Goal: Task Accomplishment & Management: Contribute content

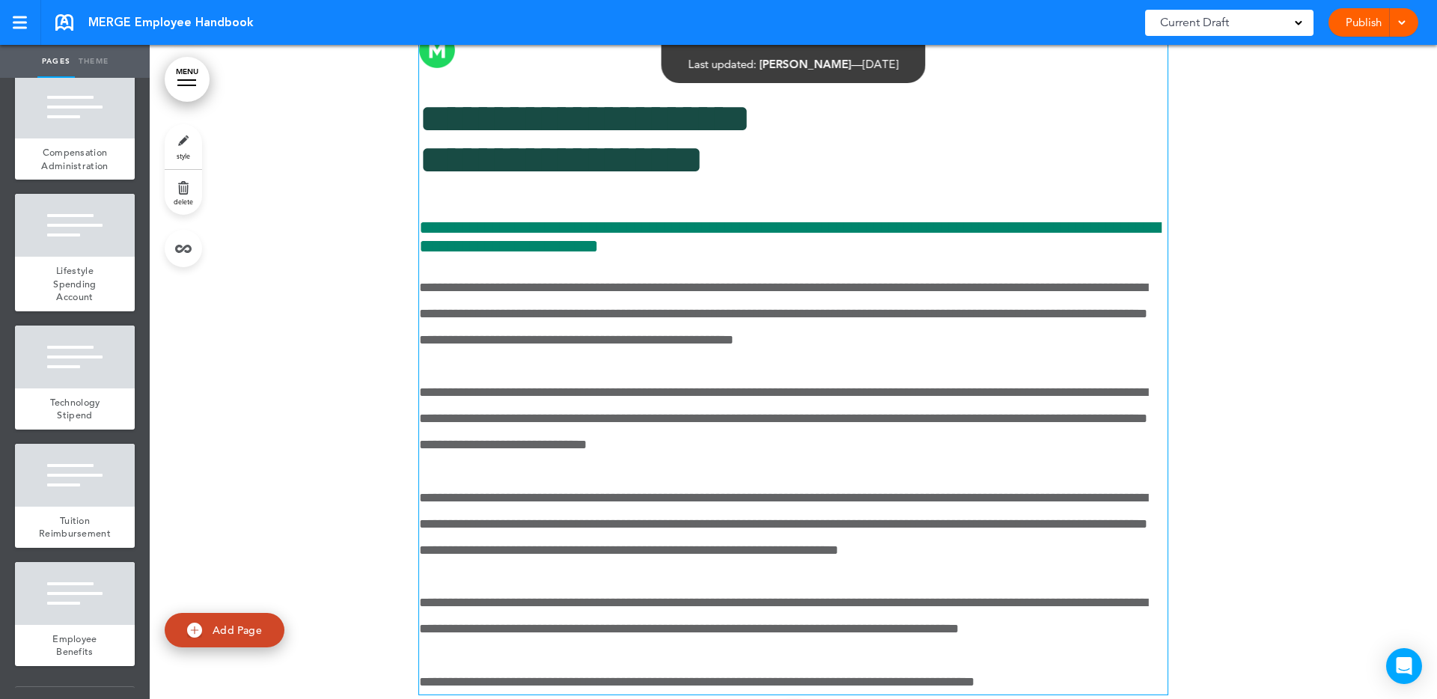
scroll to position [1447, 0]
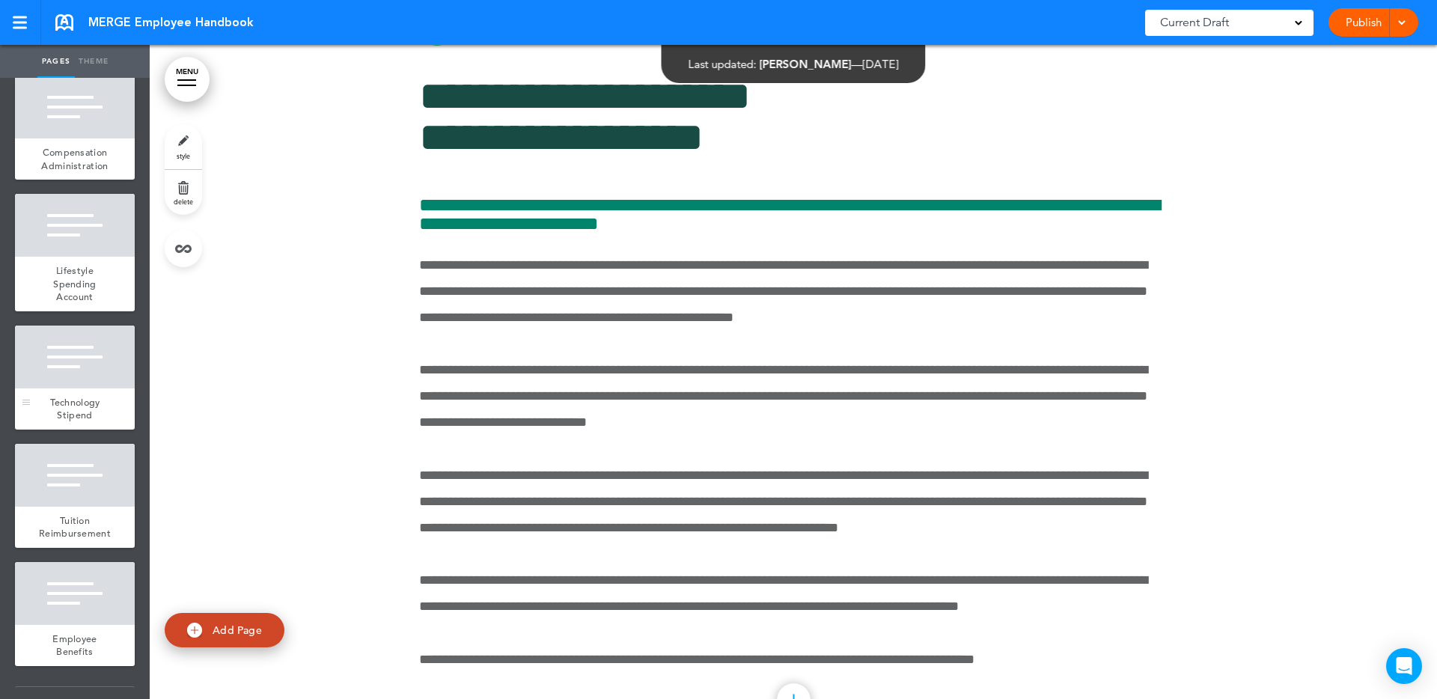
click at [82, 359] on div at bounding box center [75, 357] width 120 height 63
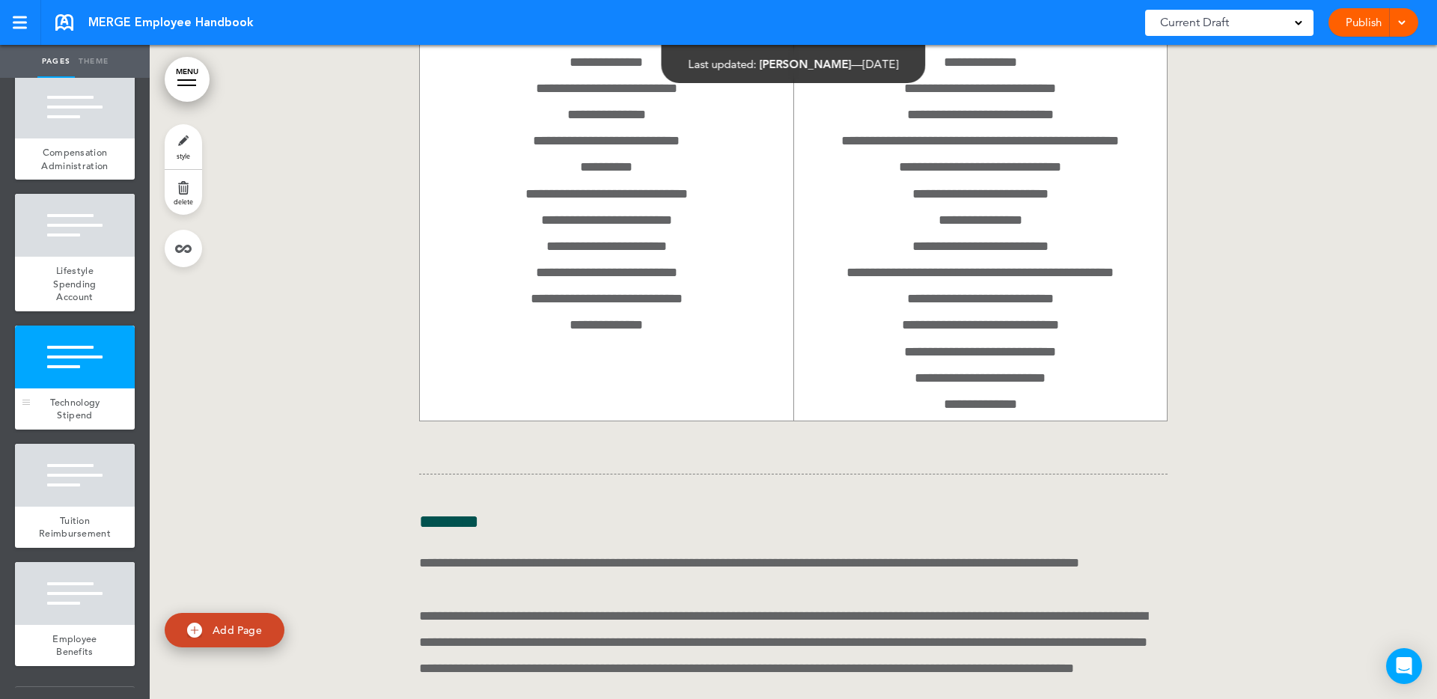
scroll to position [75866, 0]
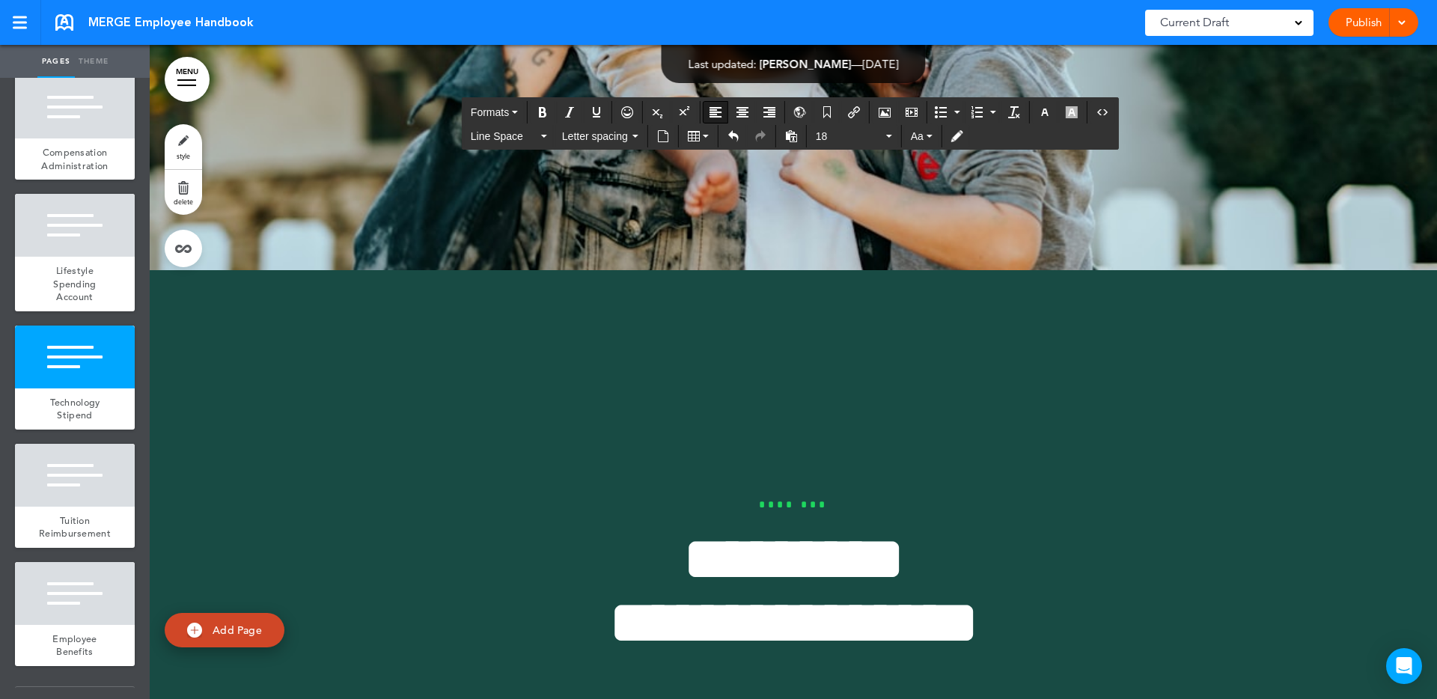
scroll to position [11513, 0]
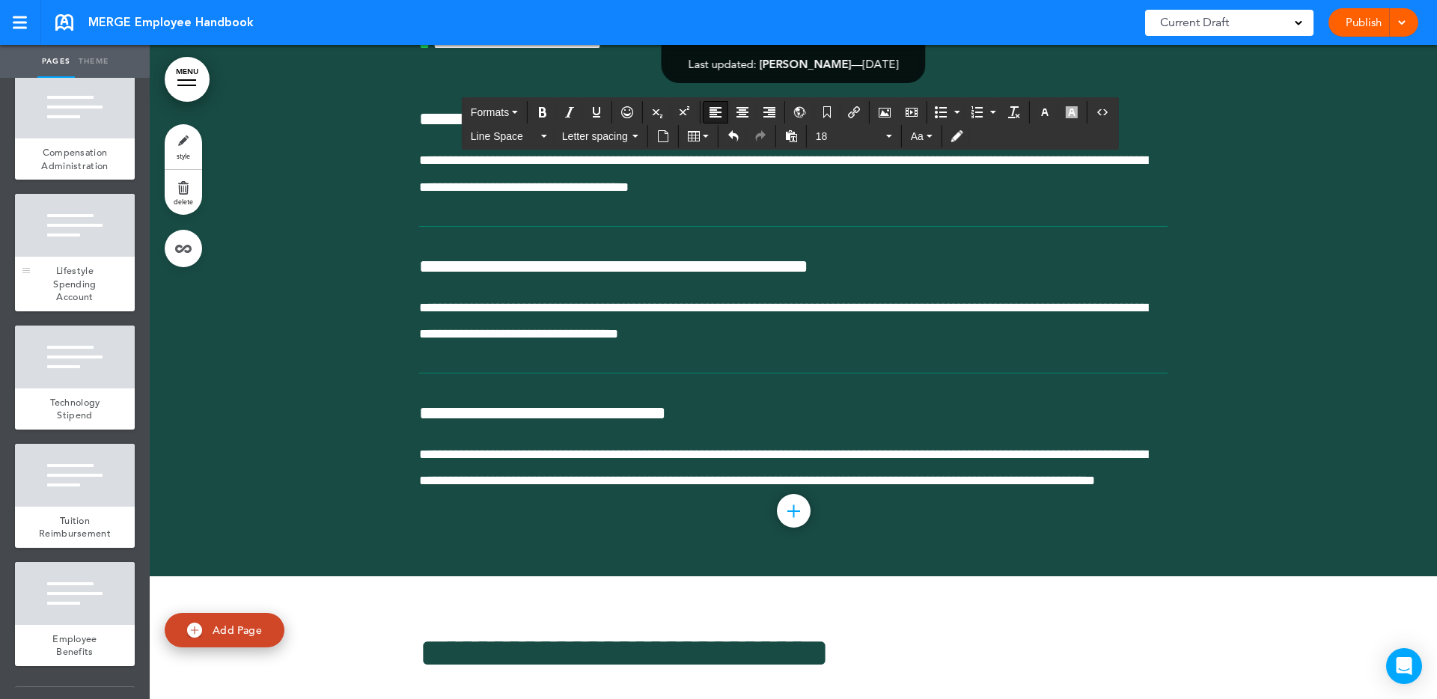
click at [58, 206] on div at bounding box center [75, 225] width 120 height 63
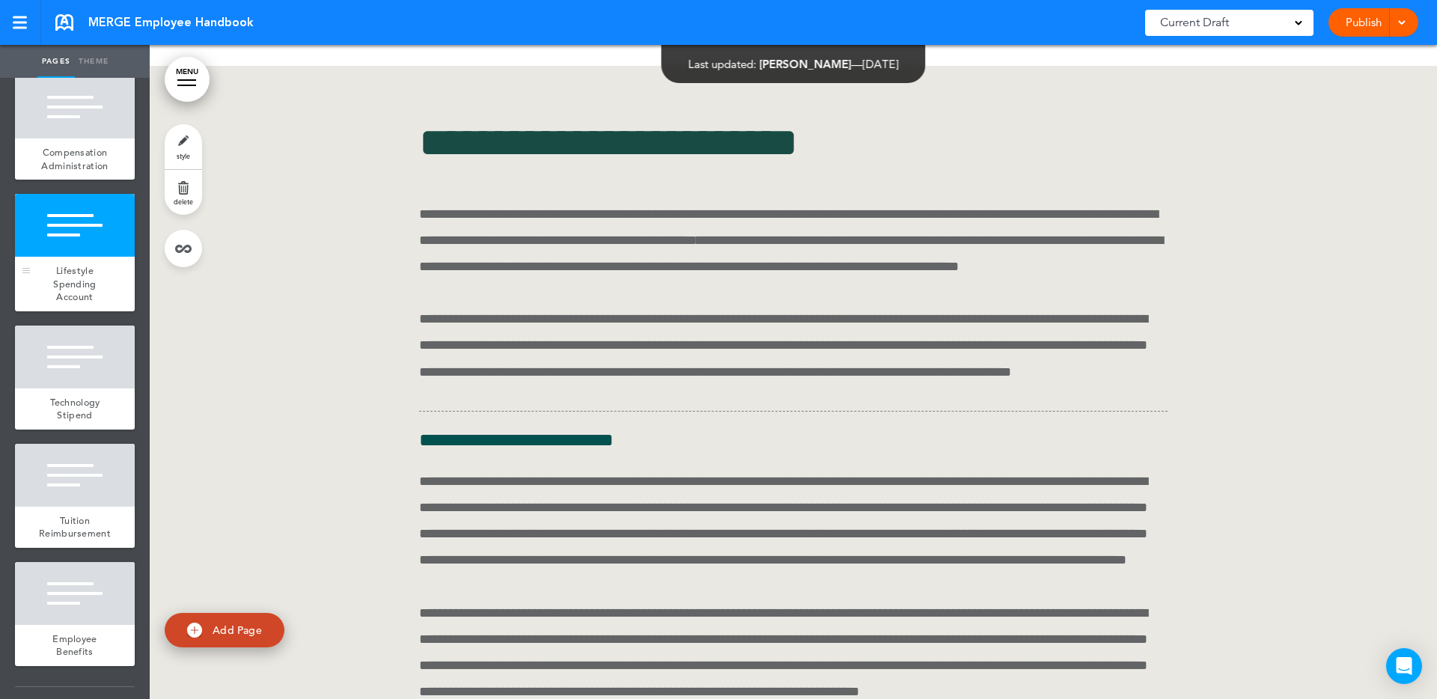
scroll to position [74257, 0]
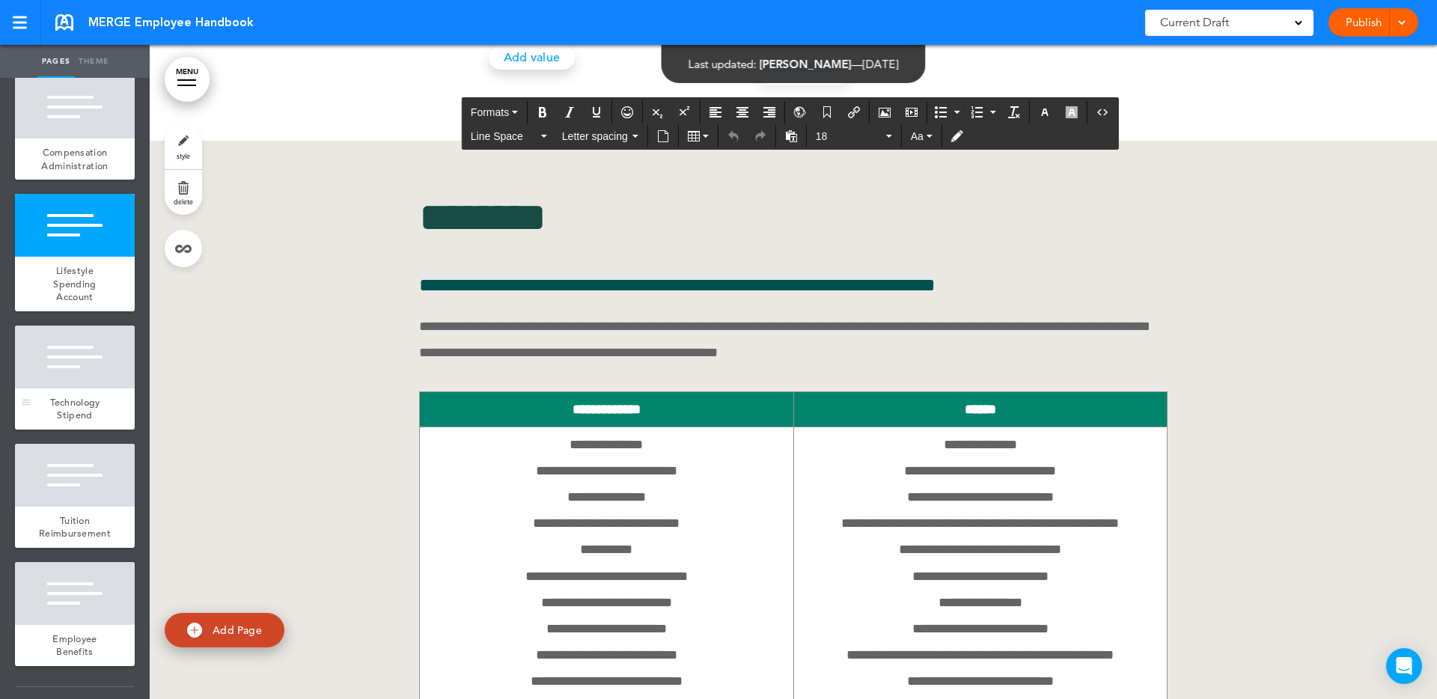
scroll to position [75485, 0]
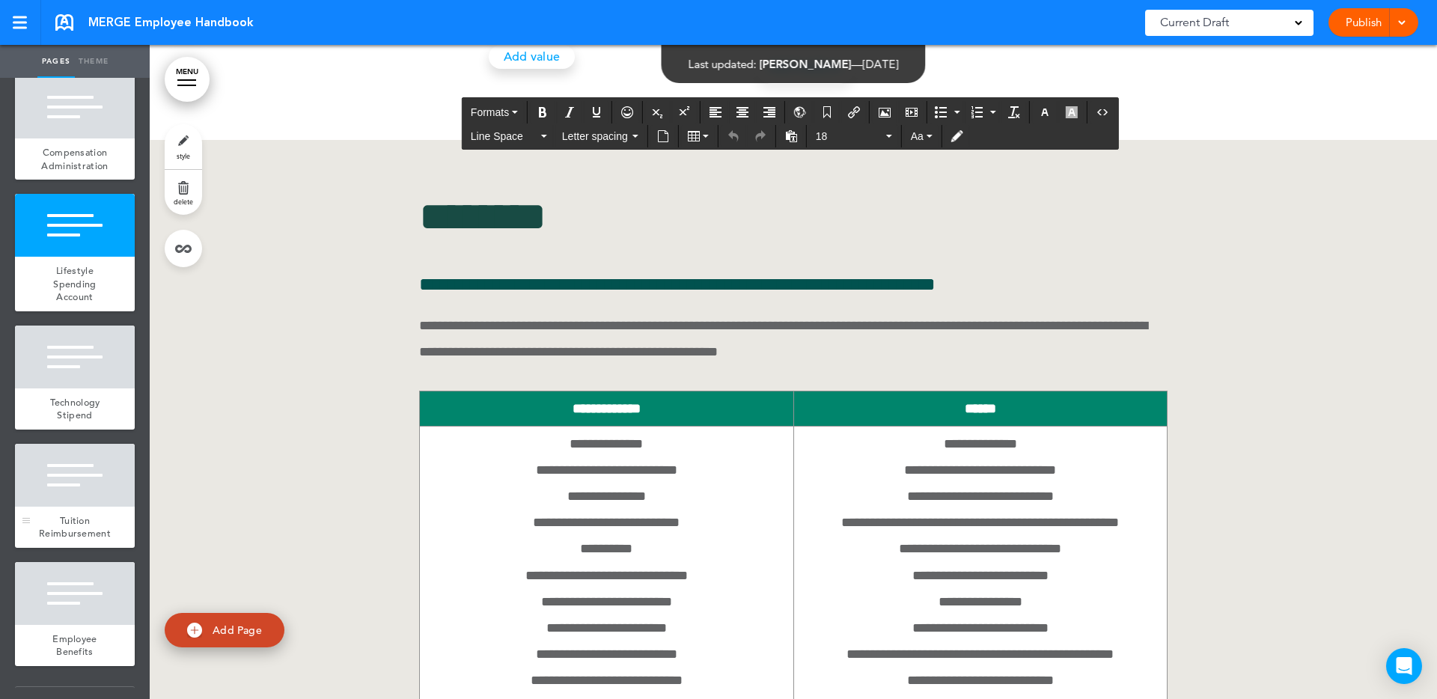
click at [50, 481] on div at bounding box center [75, 475] width 120 height 63
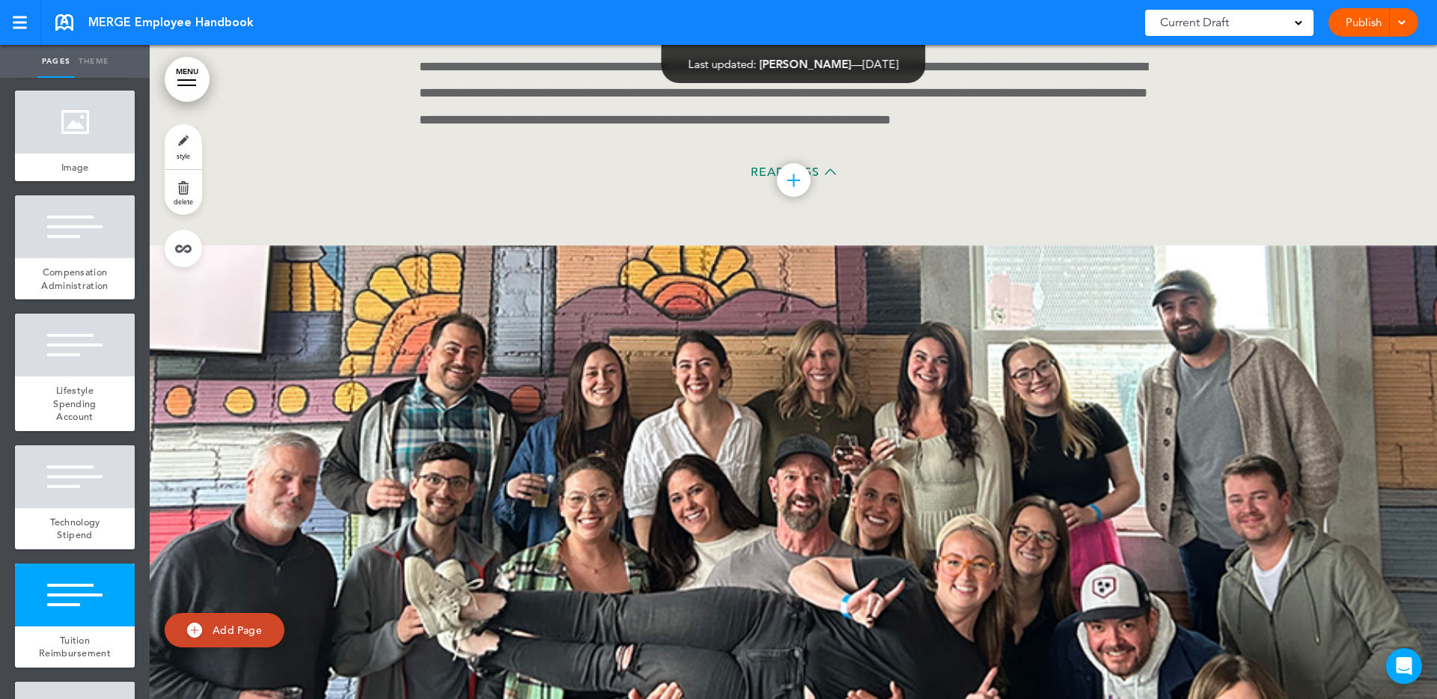
scroll to position [7945, 0]
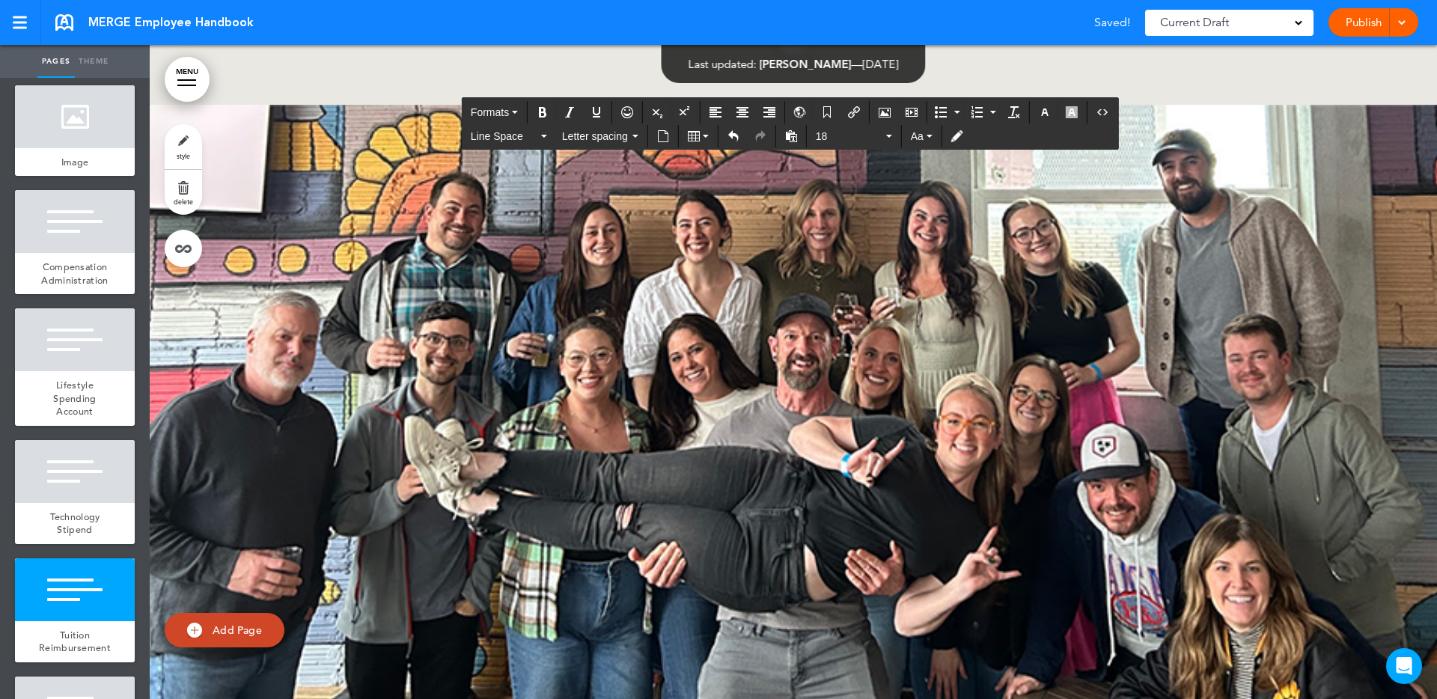
scroll to position [76671, 0]
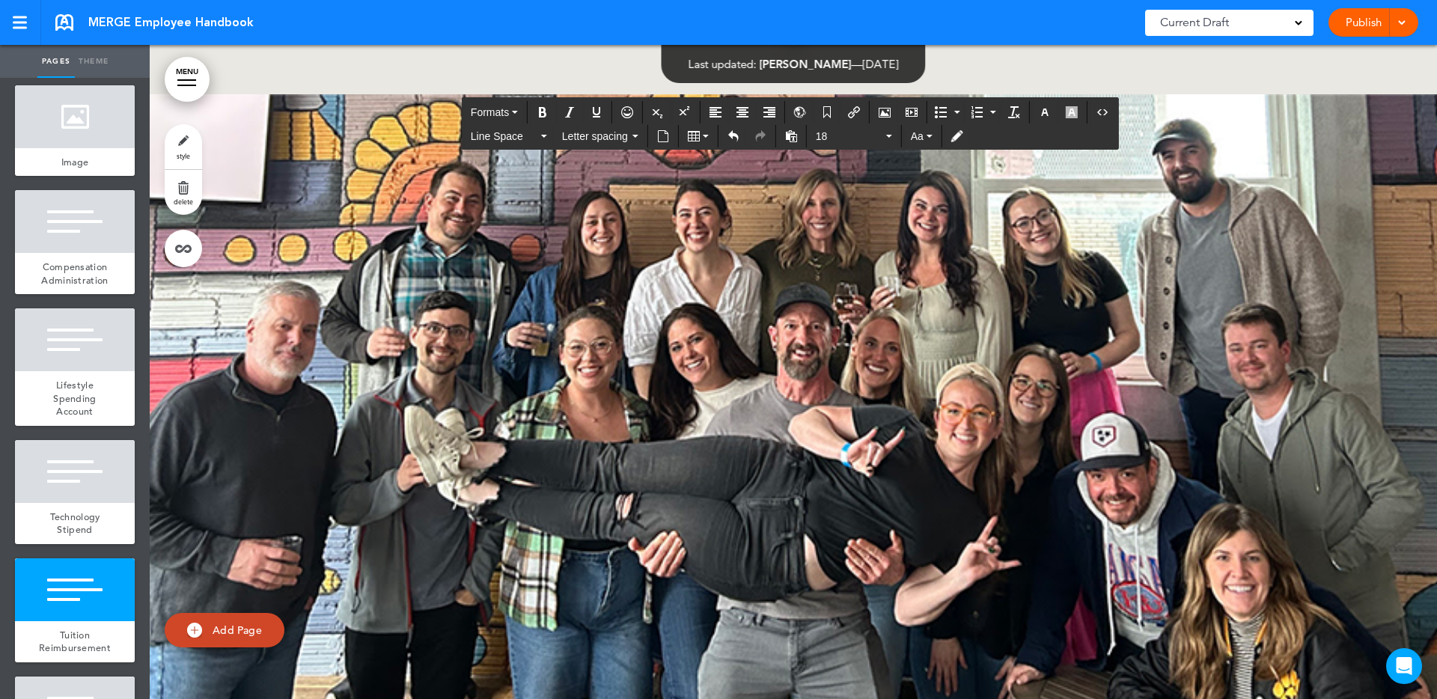
drag, startPoint x: 656, startPoint y: 438, endPoint x: 674, endPoint y: 441, distance: 17.5
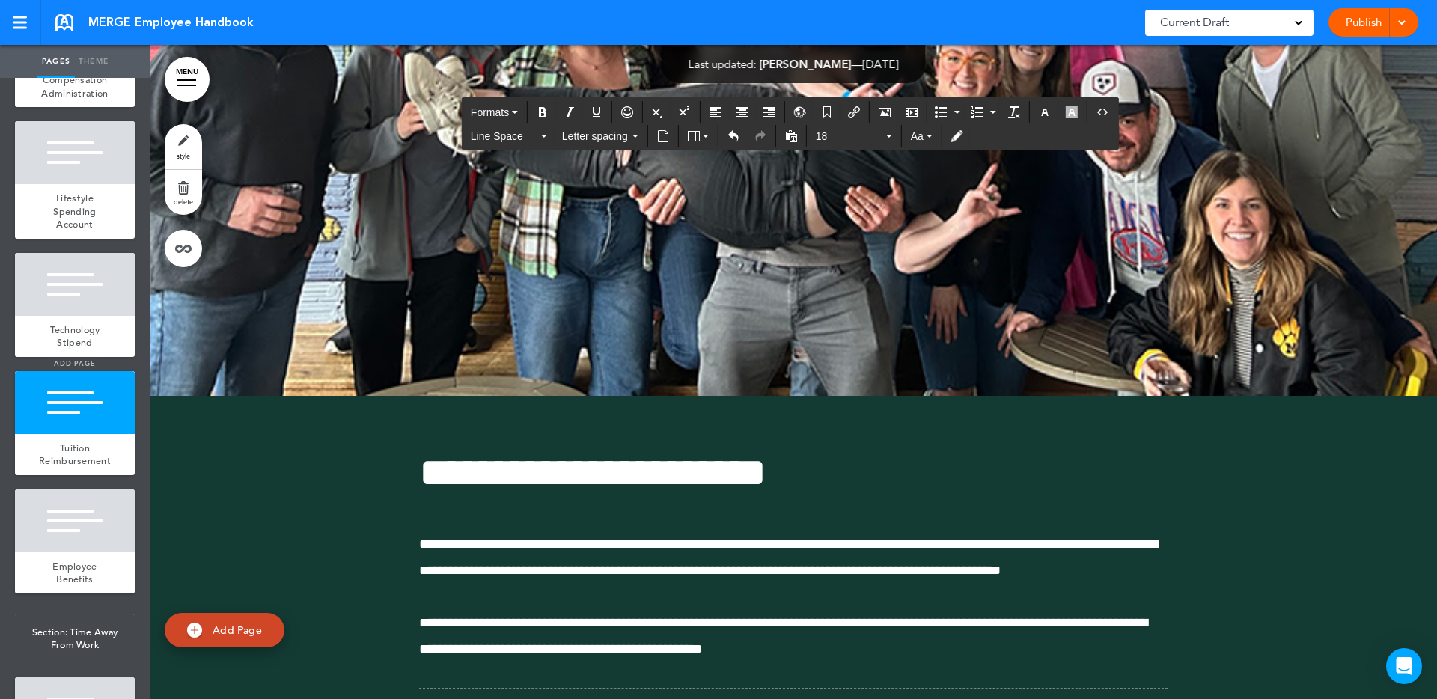
scroll to position [8134, 0]
click at [62, 551] on div "Employee Benefits" at bounding box center [75, 571] width 120 height 41
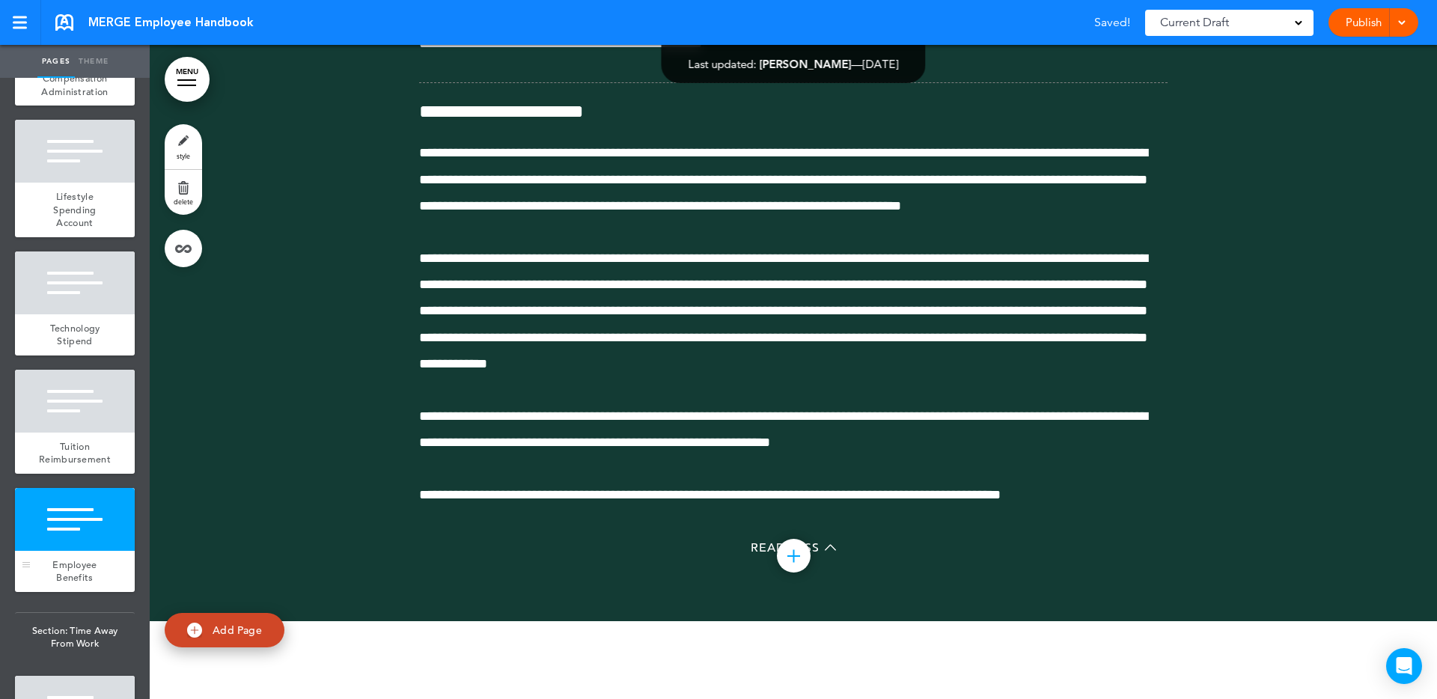
scroll to position [77640, 0]
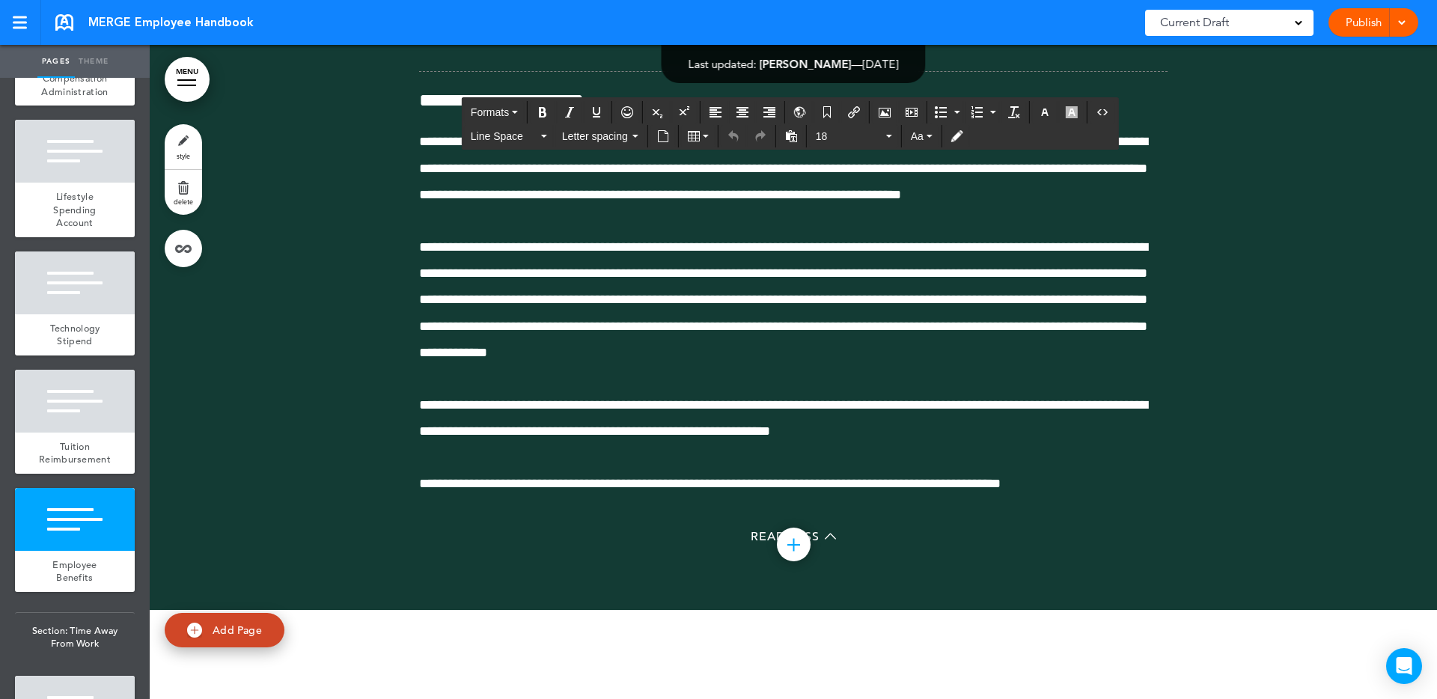
drag, startPoint x: 534, startPoint y: 466, endPoint x: 518, endPoint y: 469, distance: 16.7
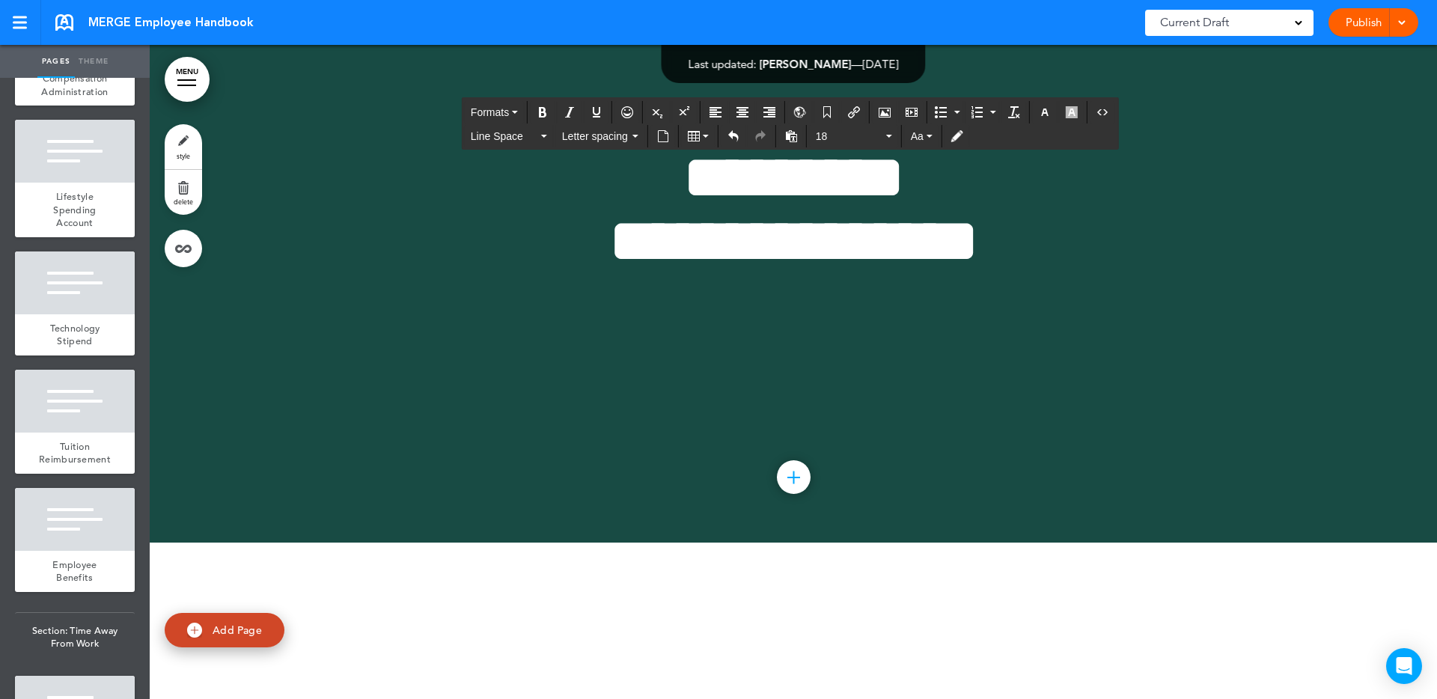
scroll to position [80331, 0]
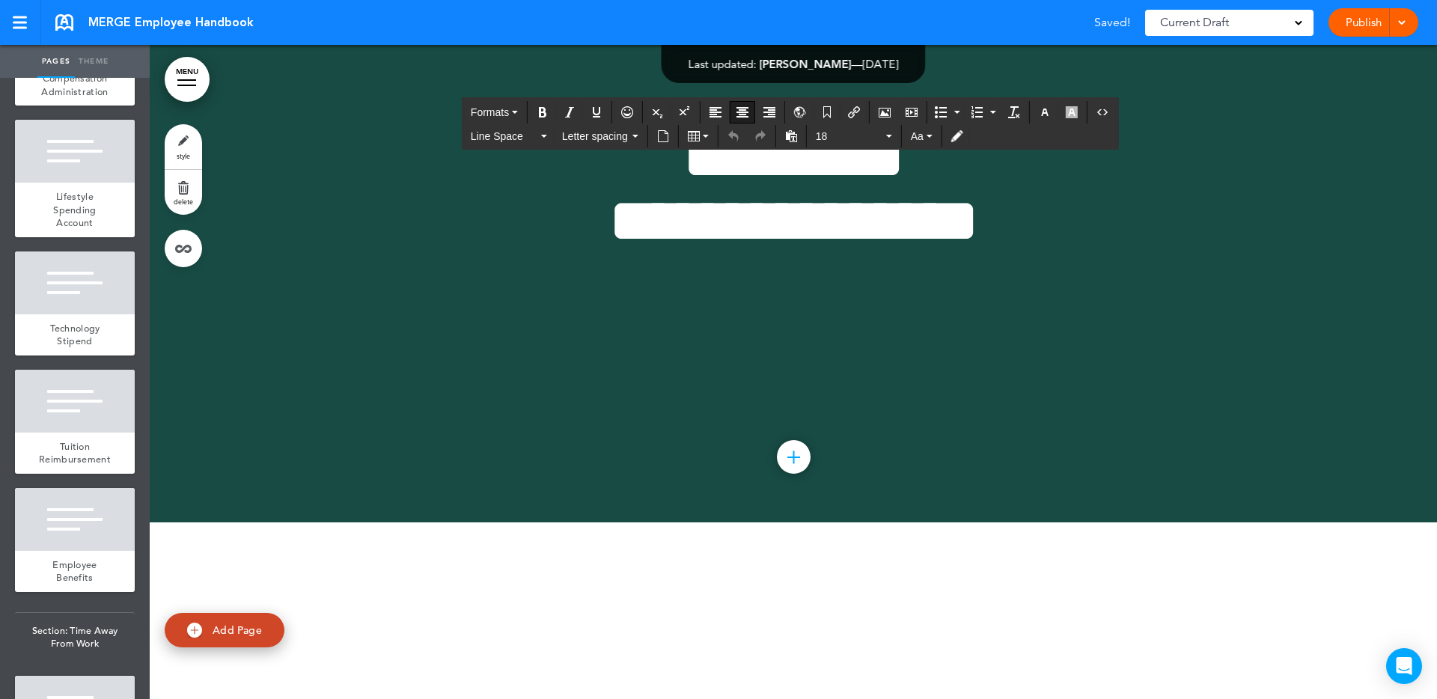
scroll to position [80346, 0]
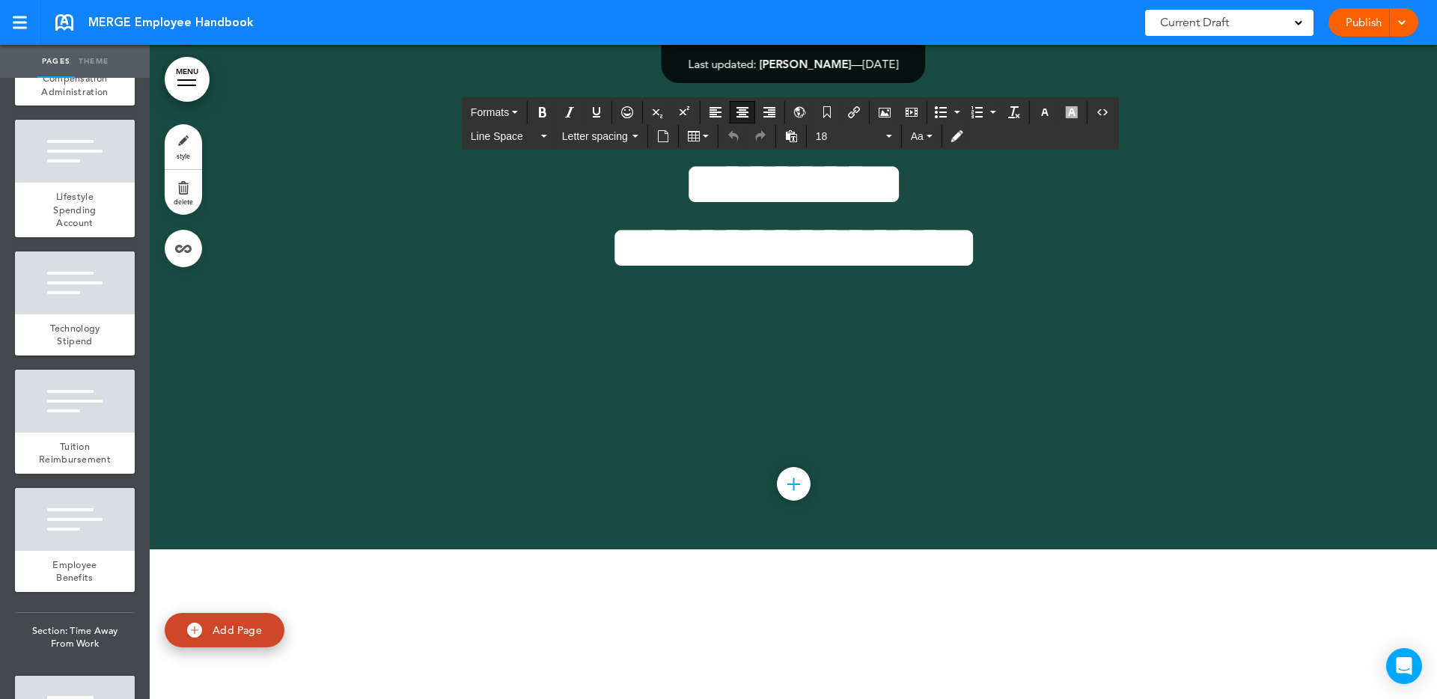
scroll to position [80324, 0]
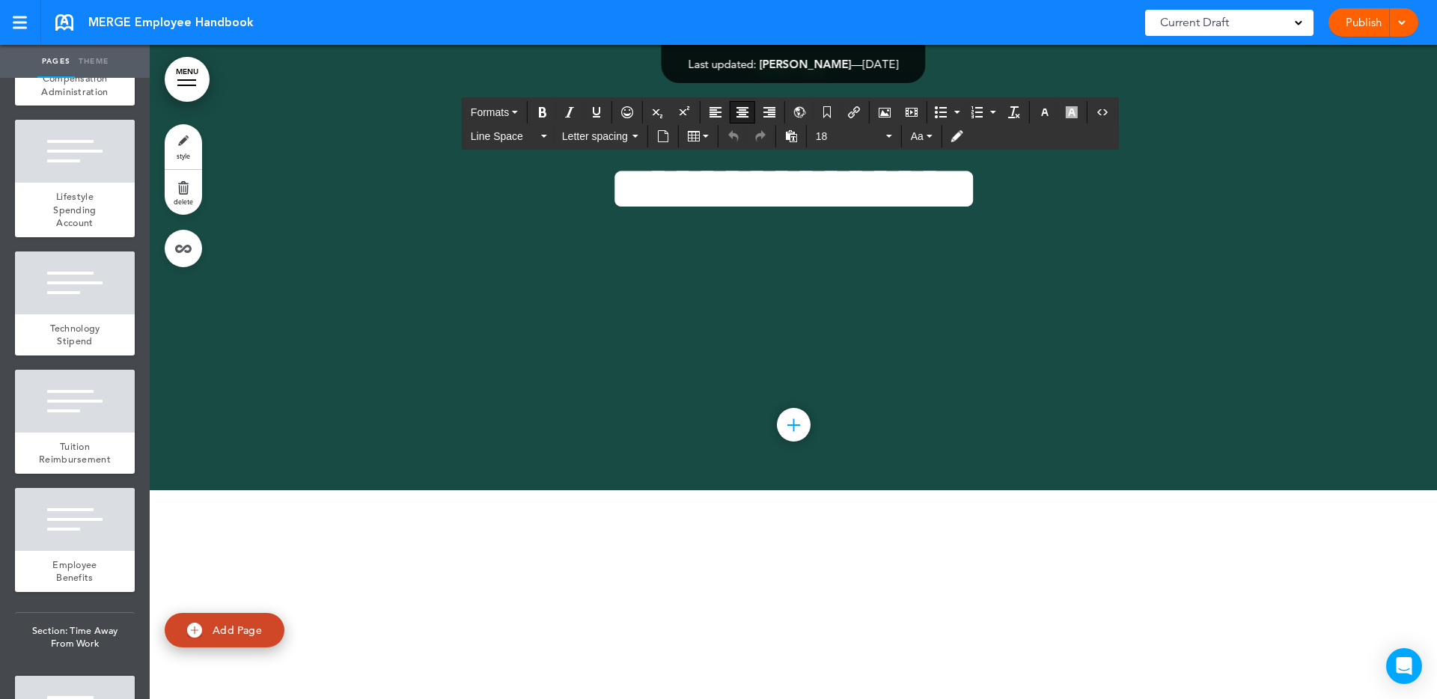
scroll to position [80379, 0]
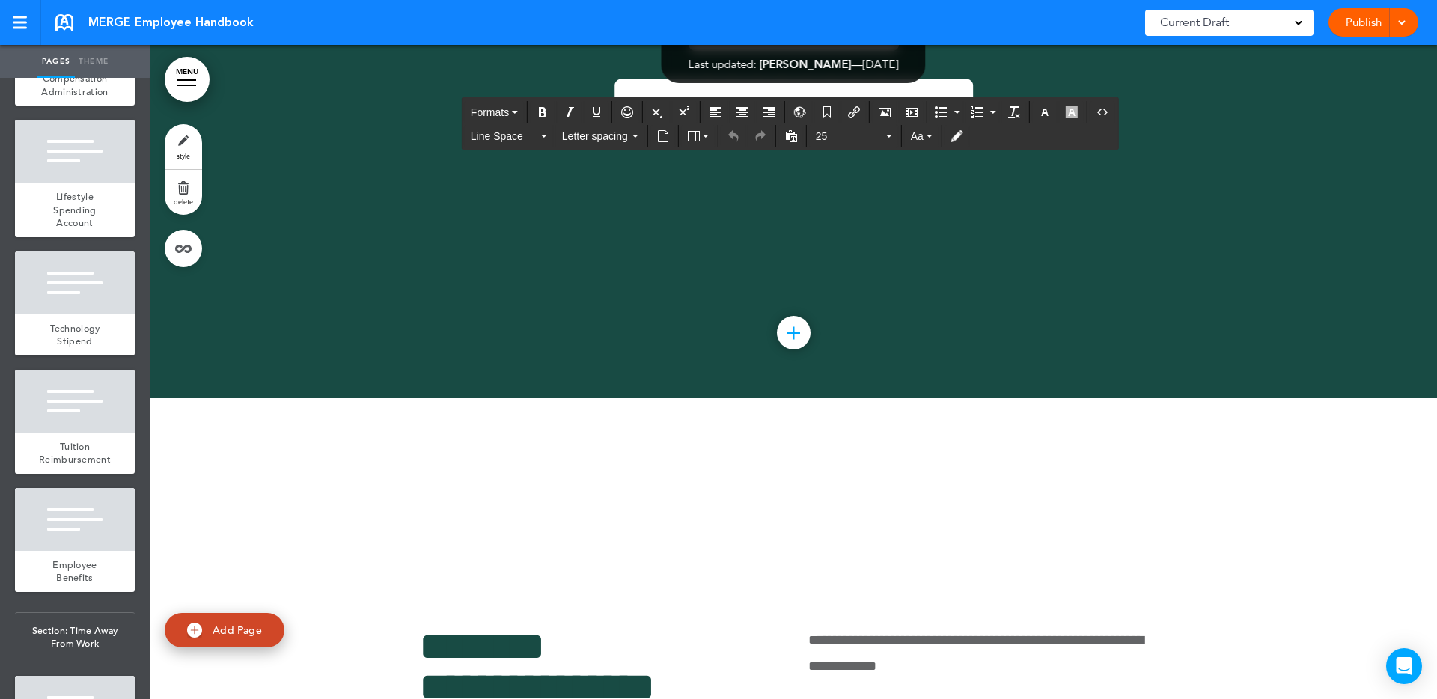
scroll to position [88, 0]
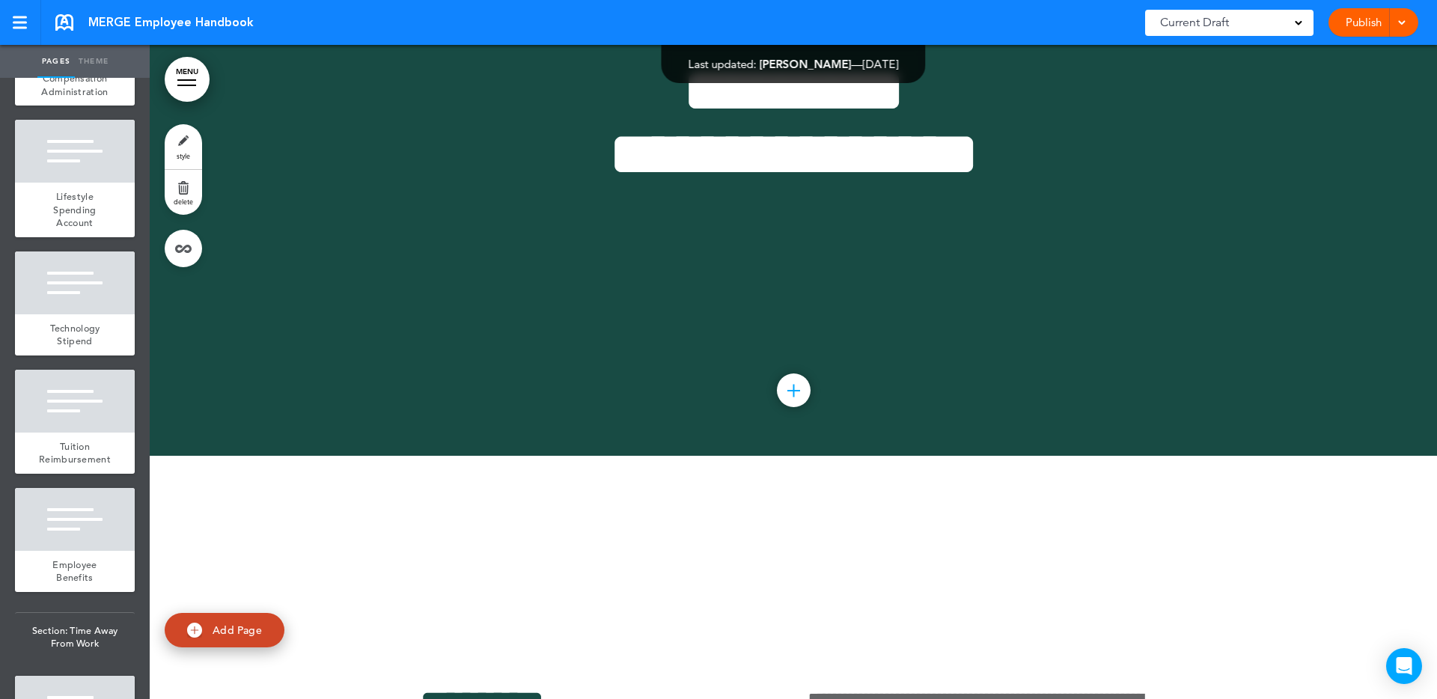
scroll to position [112, 0]
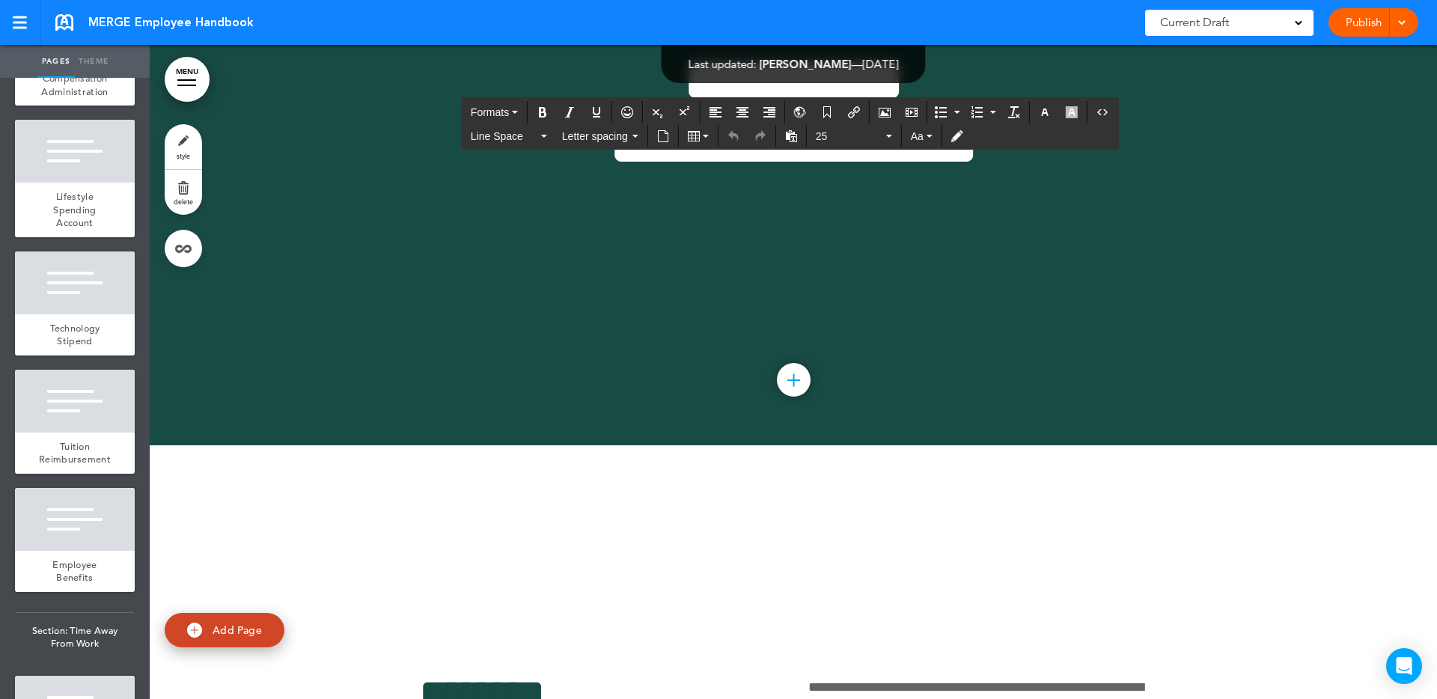
scroll to position [80425, 0]
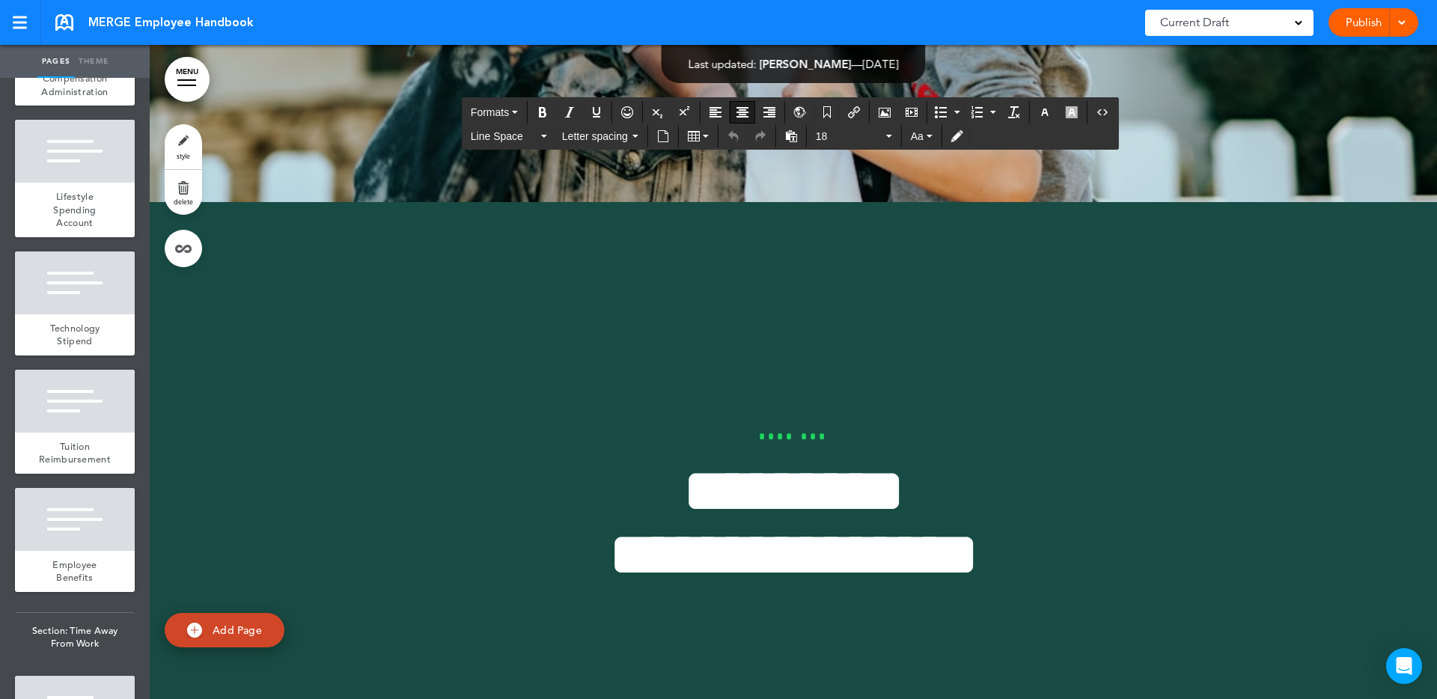
scroll to position [79996, 0]
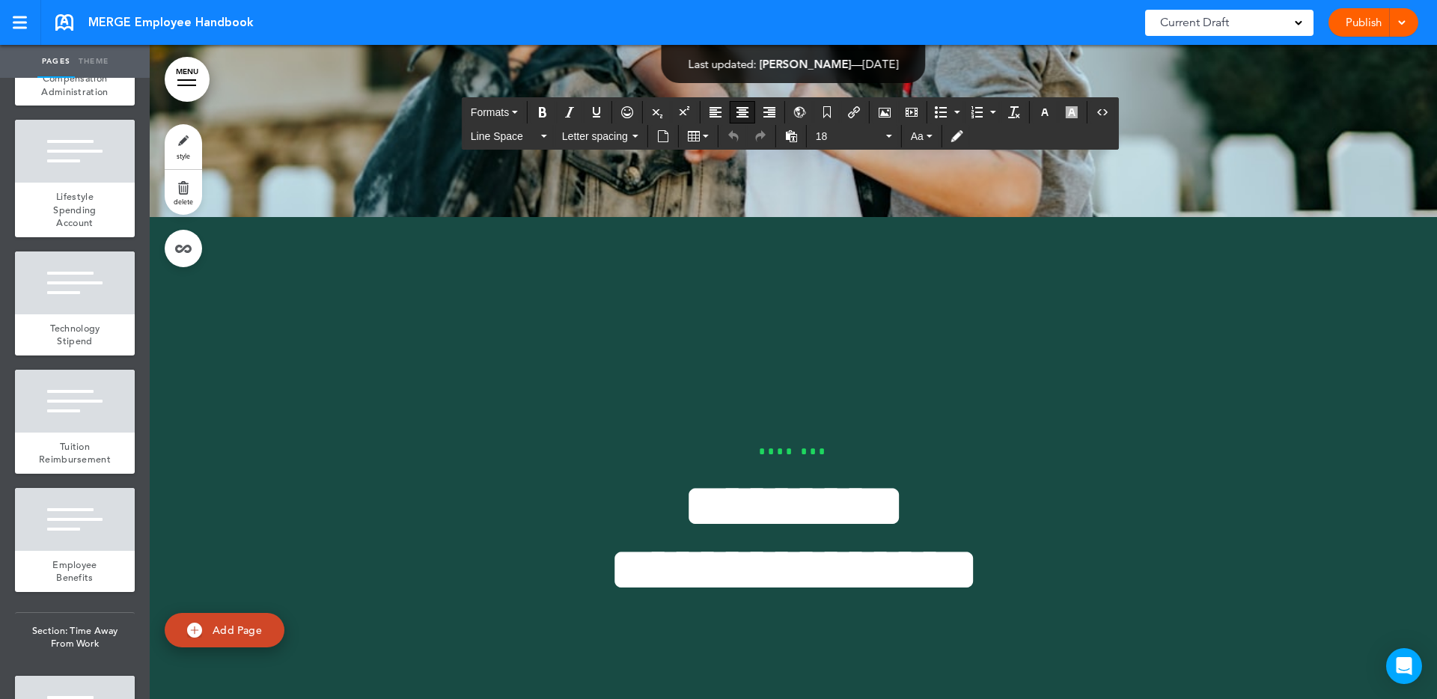
drag, startPoint x: 625, startPoint y: 561, endPoint x: 496, endPoint y: 558, distance: 128.8
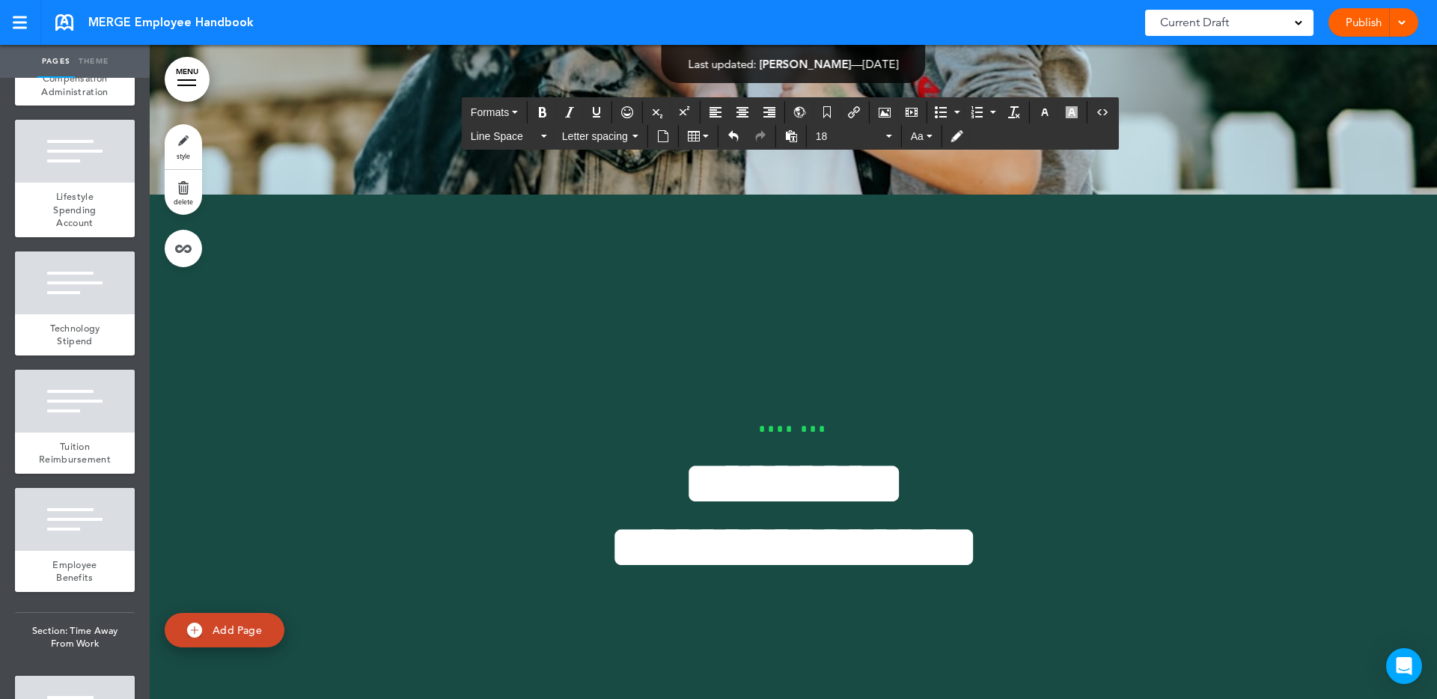
drag, startPoint x: 746, startPoint y: 531, endPoint x: 686, endPoint y: 537, distance: 61.0
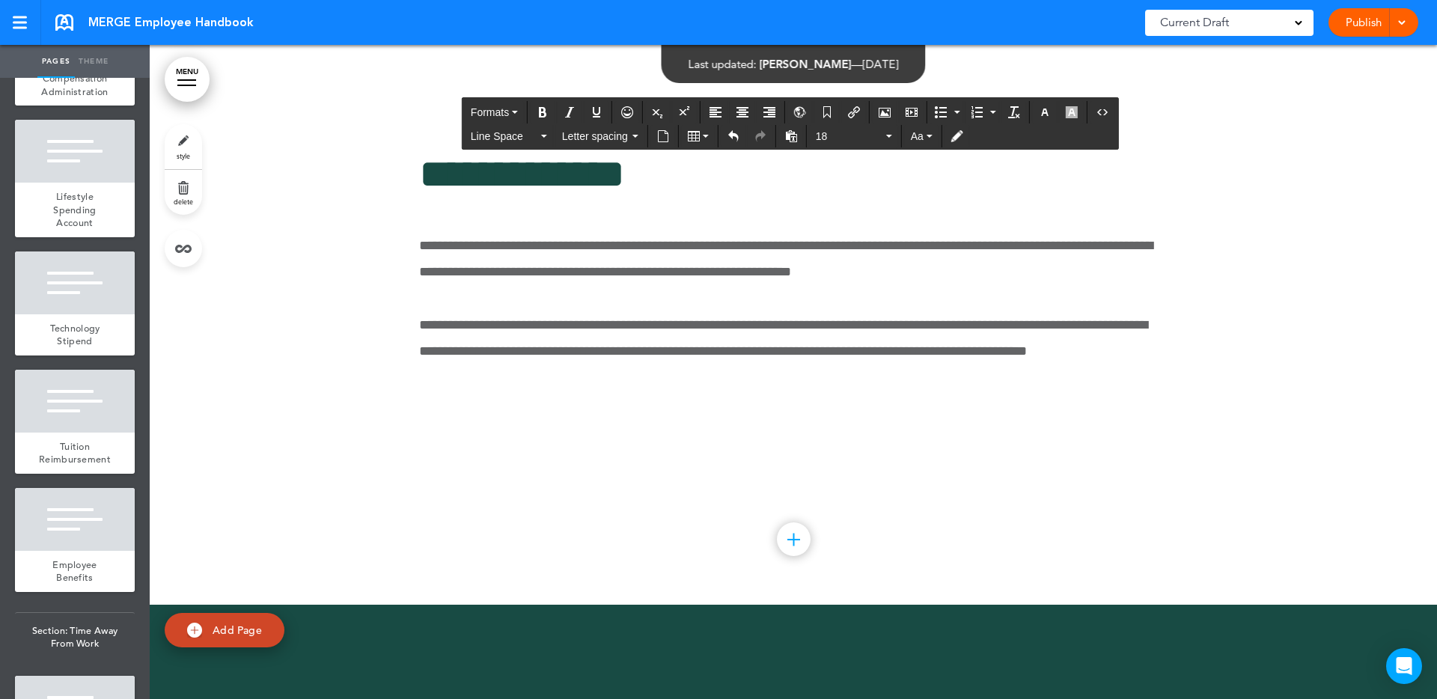
scroll to position [84422, 0]
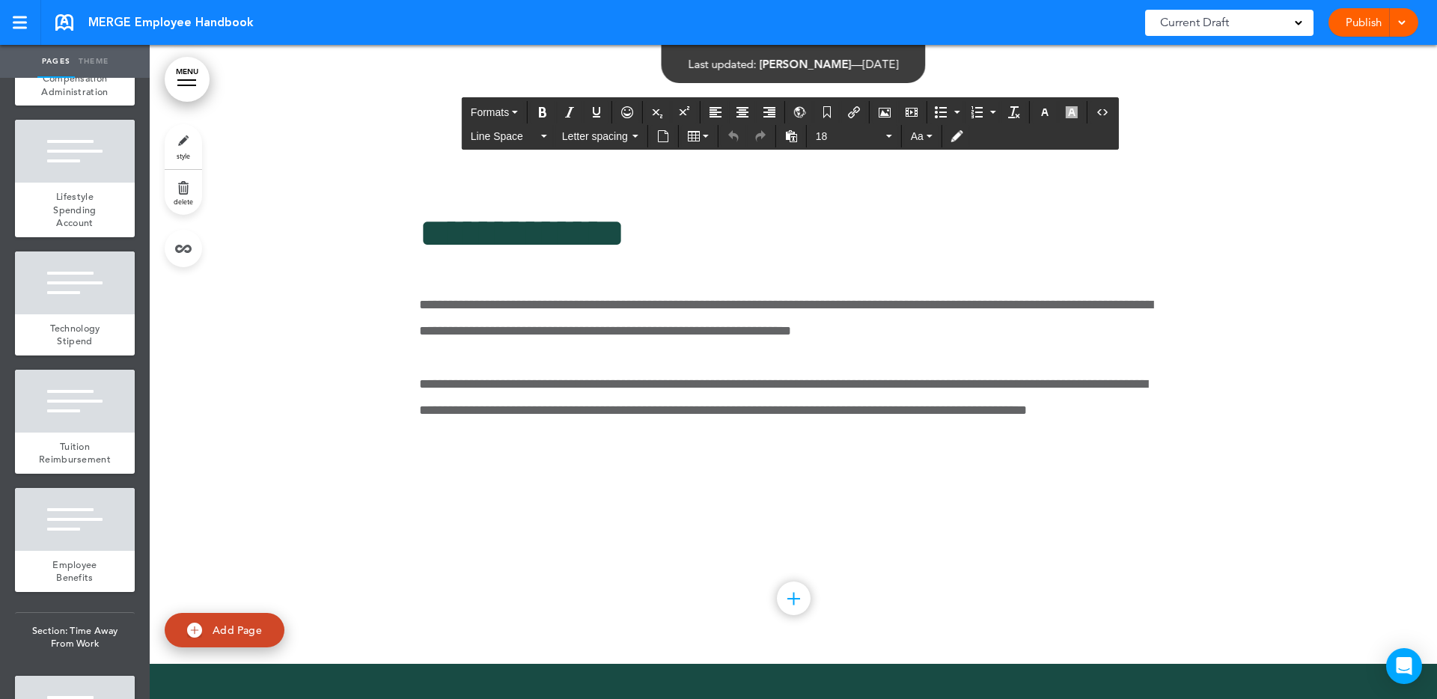
scroll to position [84359, 0]
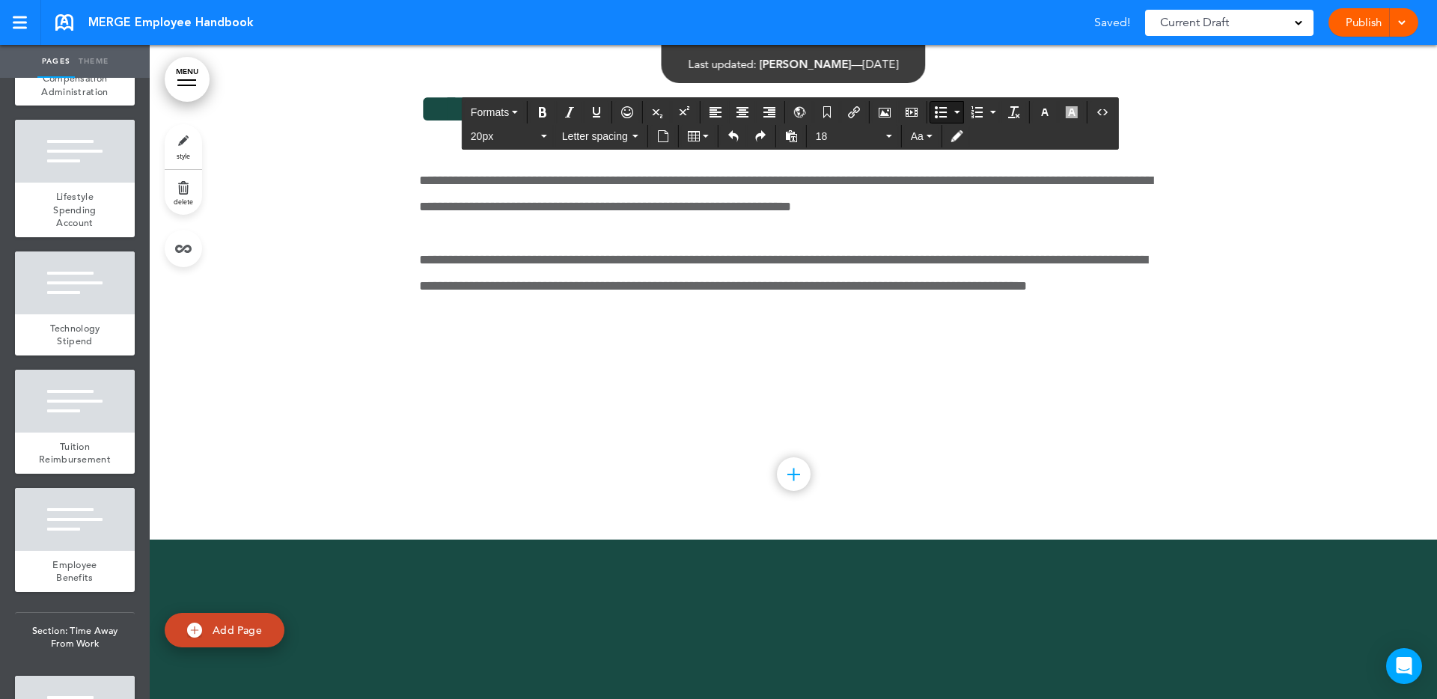
scroll to position [8734, 0]
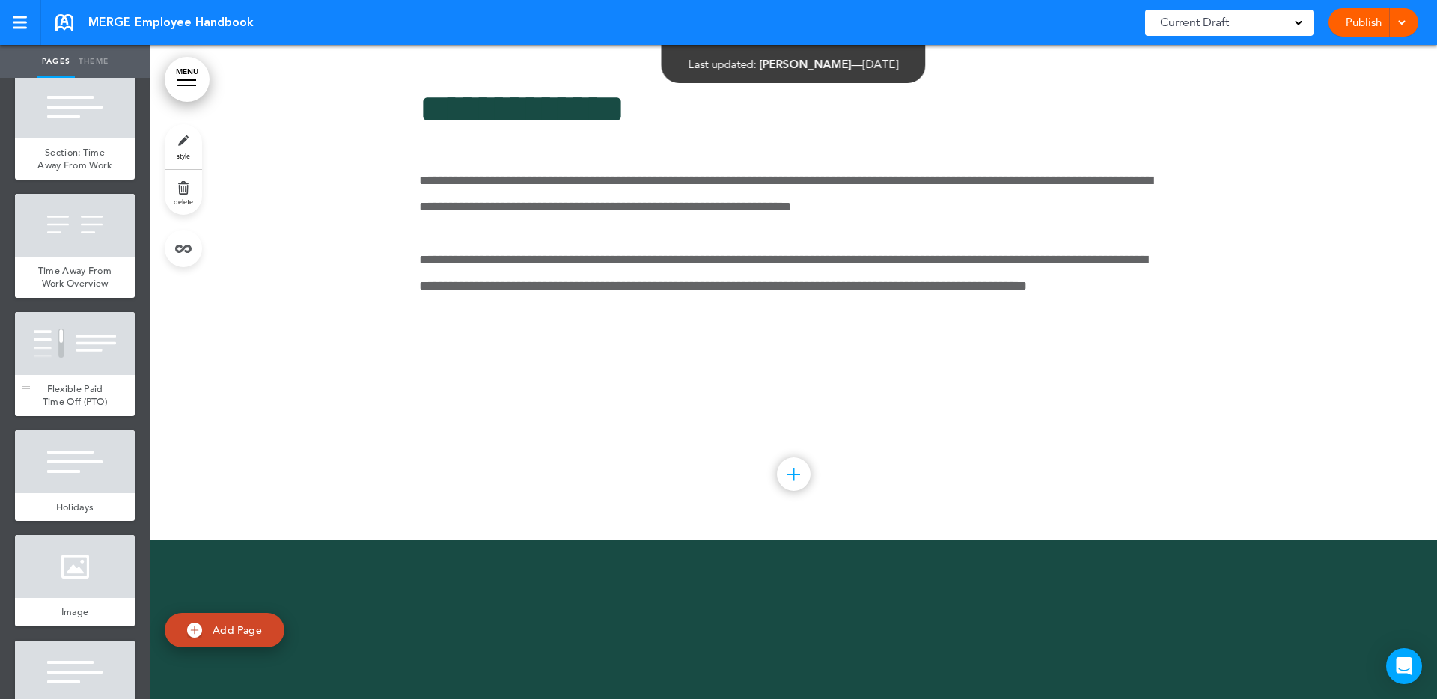
click at [101, 377] on div "Flexible Paid Time Off (PTO)" at bounding box center [75, 395] width 120 height 41
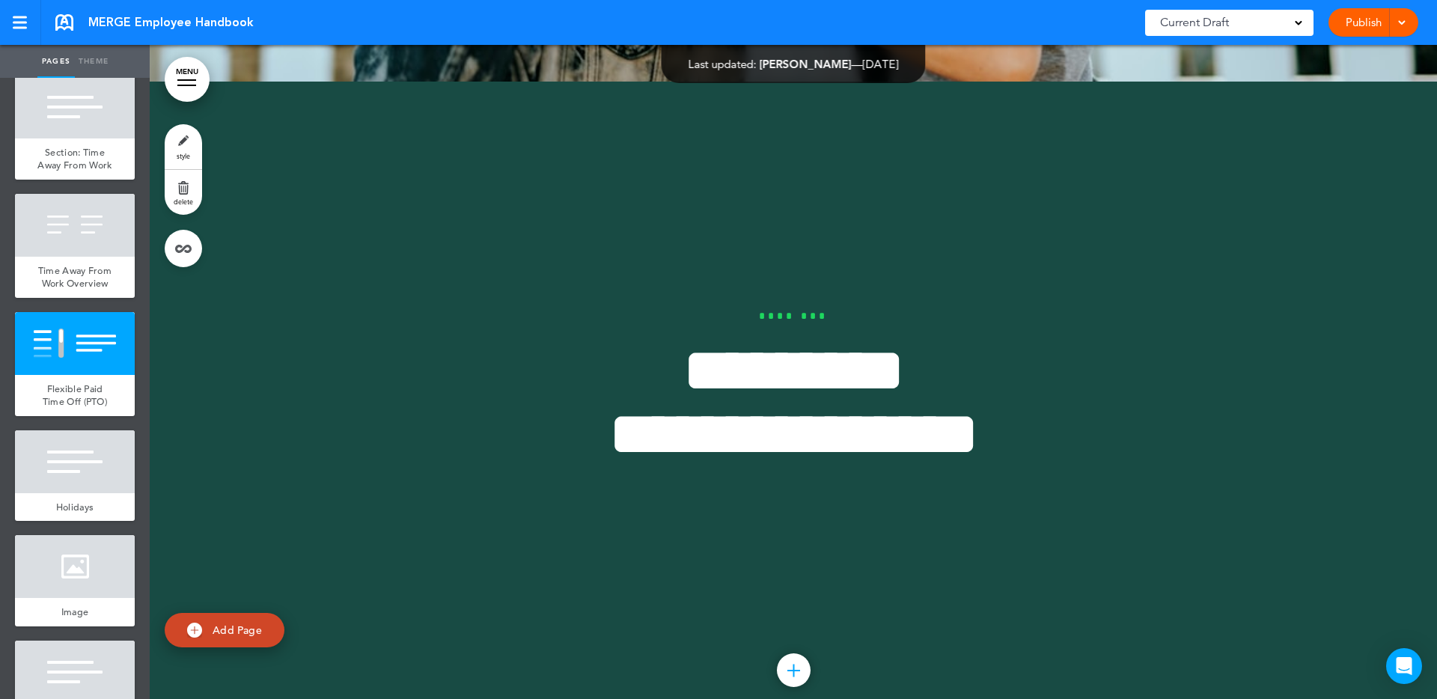
scroll to position [80137, 0]
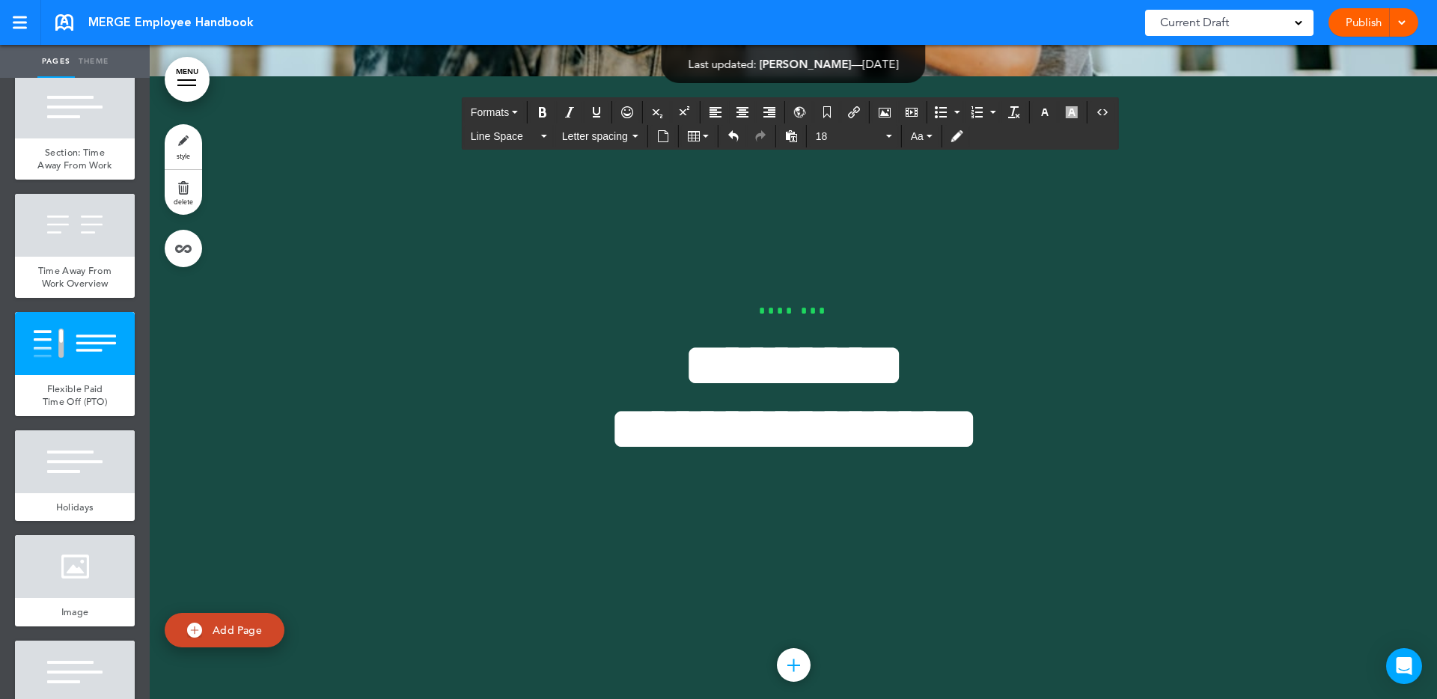
drag, startPoint x: 496, startPoint y: 415, endPoint x: 954, endPoint y: 409, distance: 458.1
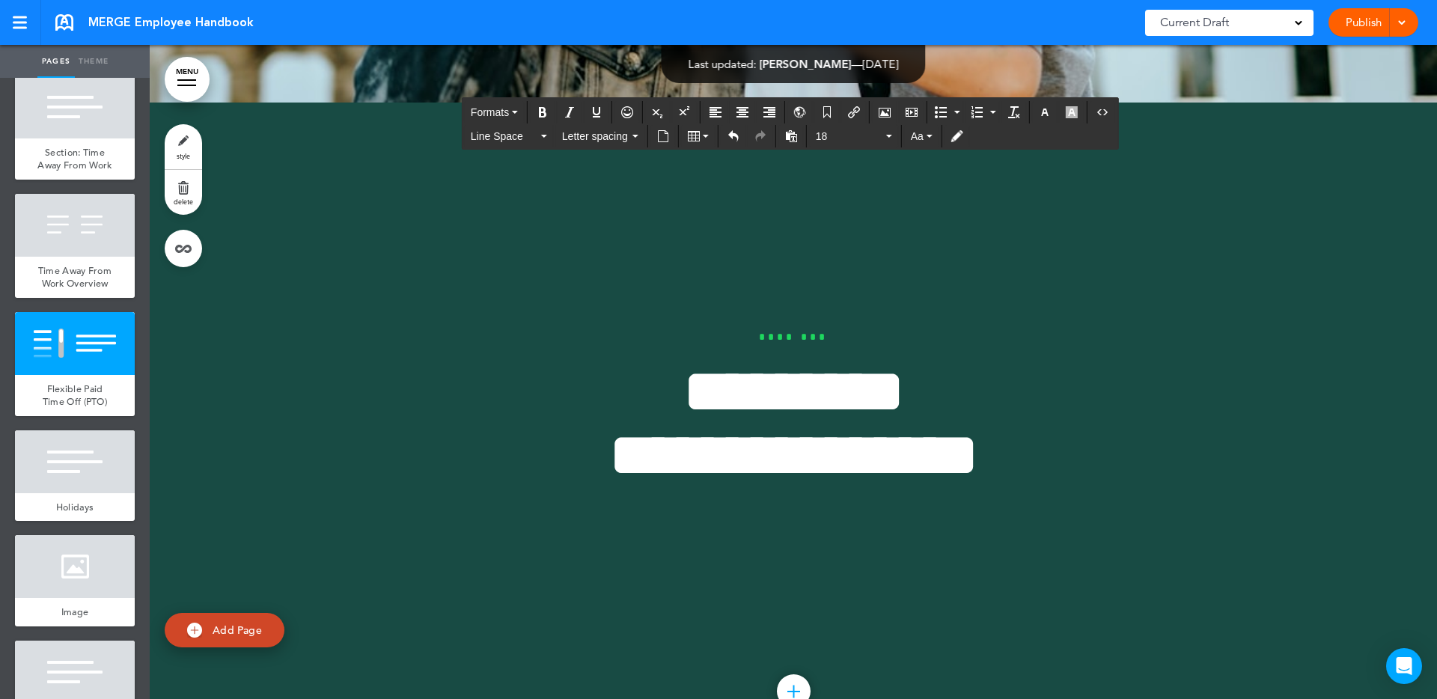
drag, startPoint x: 780, startPoint y: 461, endPoint x: 492, endPoint y: 418, distance: 291.3
drag, startPoint x: 665, startPoint y: 415, endPoint x: 497, endPoint y: 413, distance: 168.4
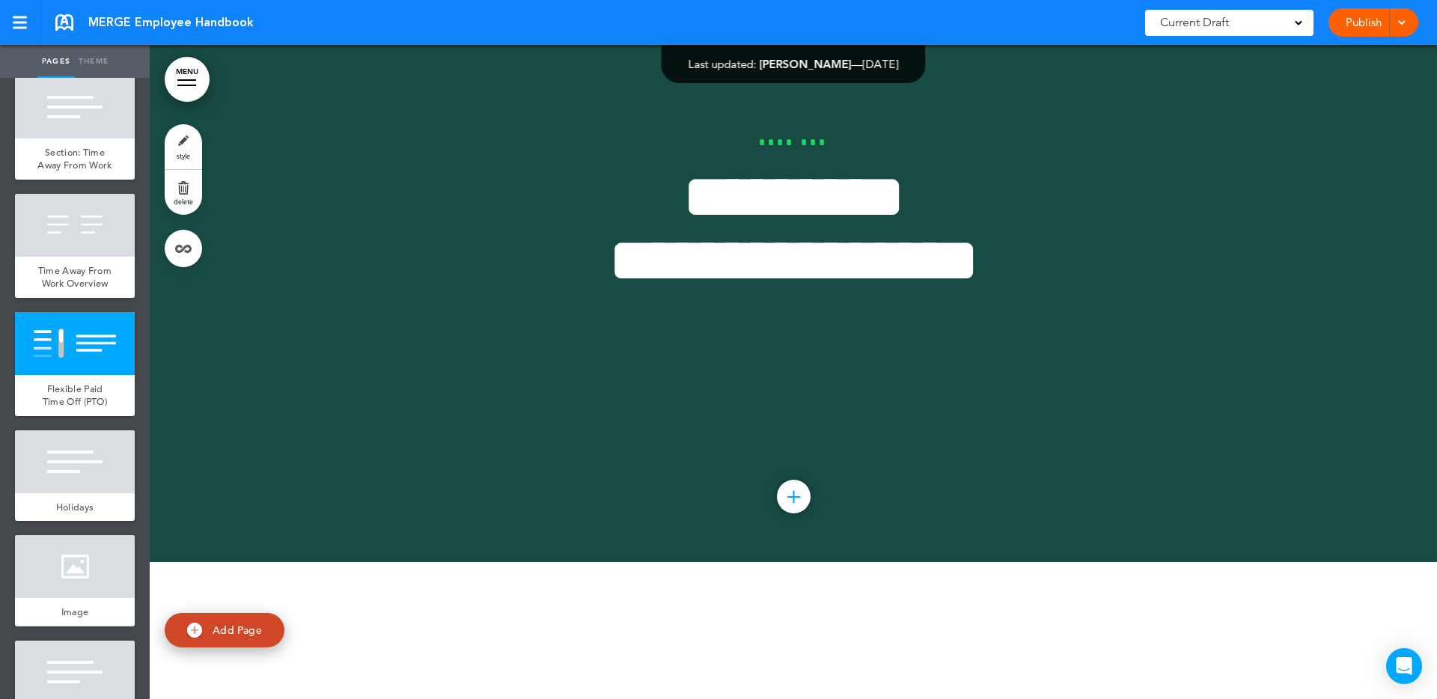
scroll to position [80307, 0]
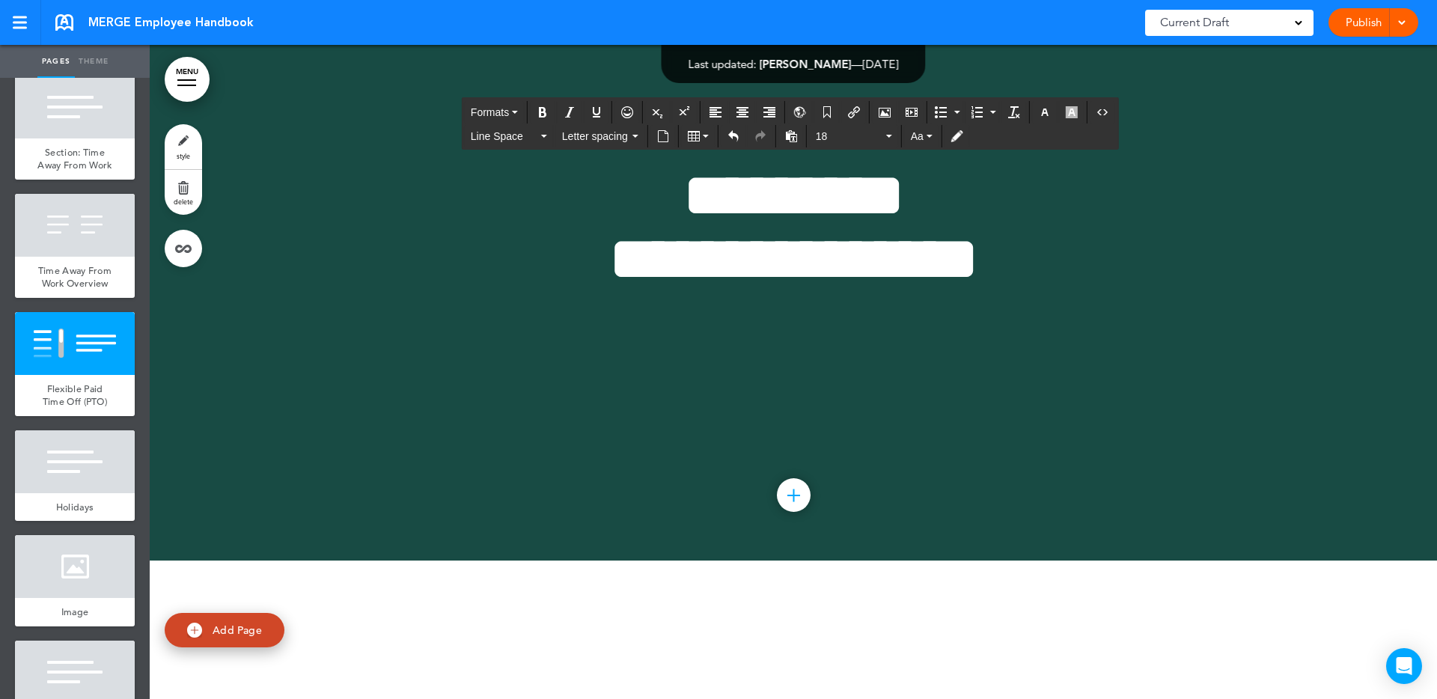
drag, startPoint x: 494, startPoint y: 242, endPoint x: 624, endPoint y: 265, distance: 132.3
copy span "**********"
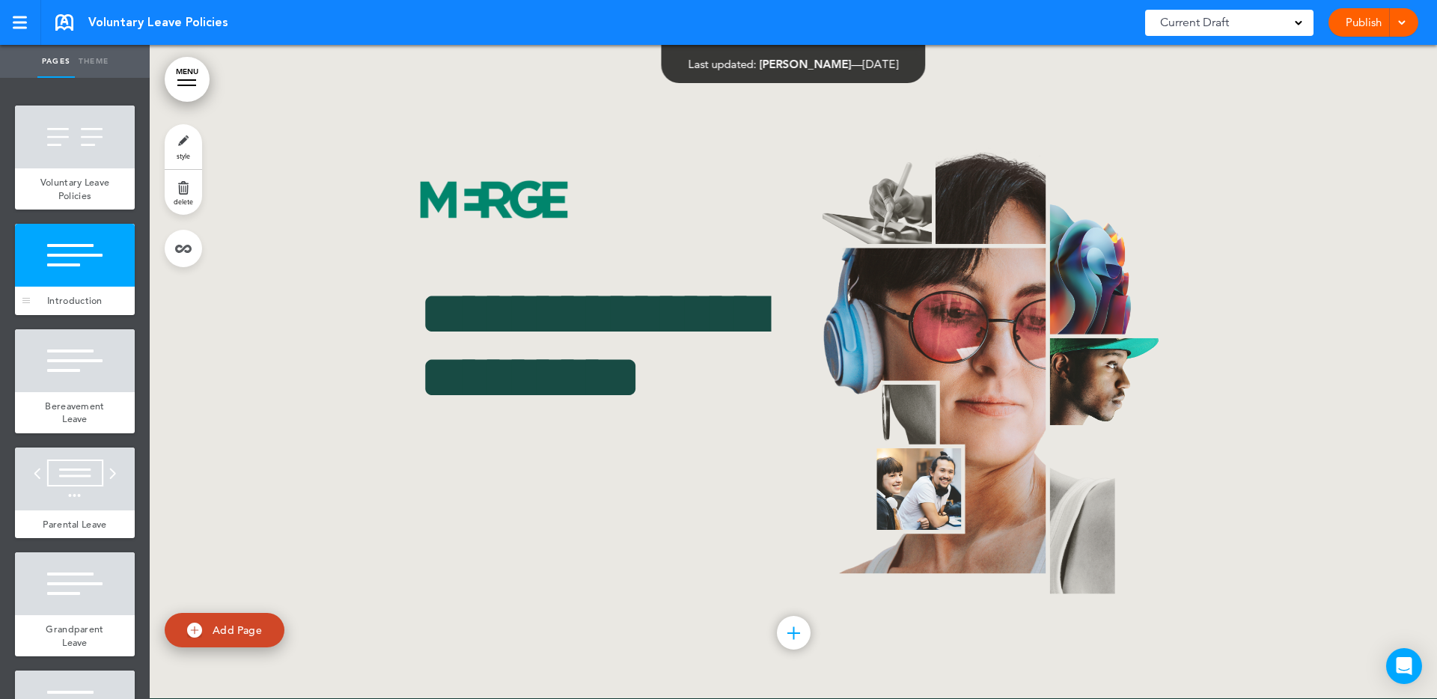
click at [86, 277] on div at bounding box center [75, 255] width 120 height 63
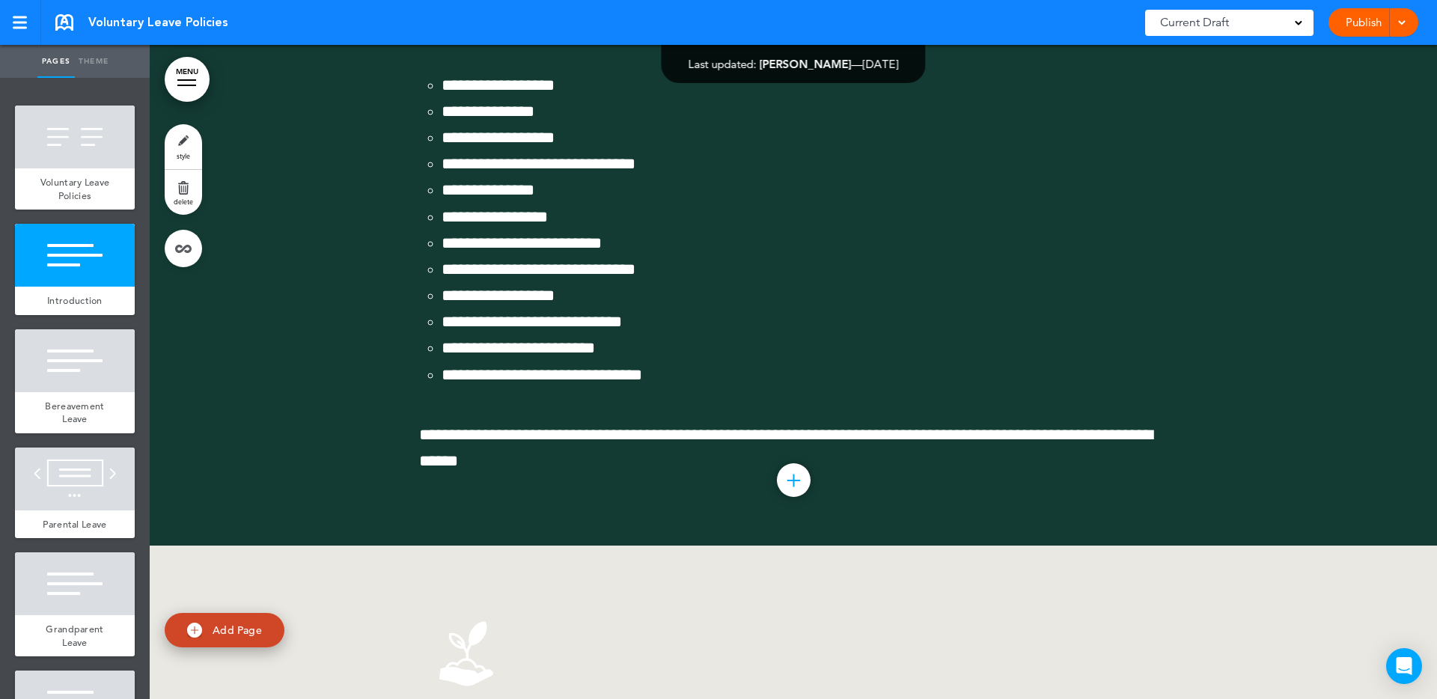
scroll to position [965, 0]
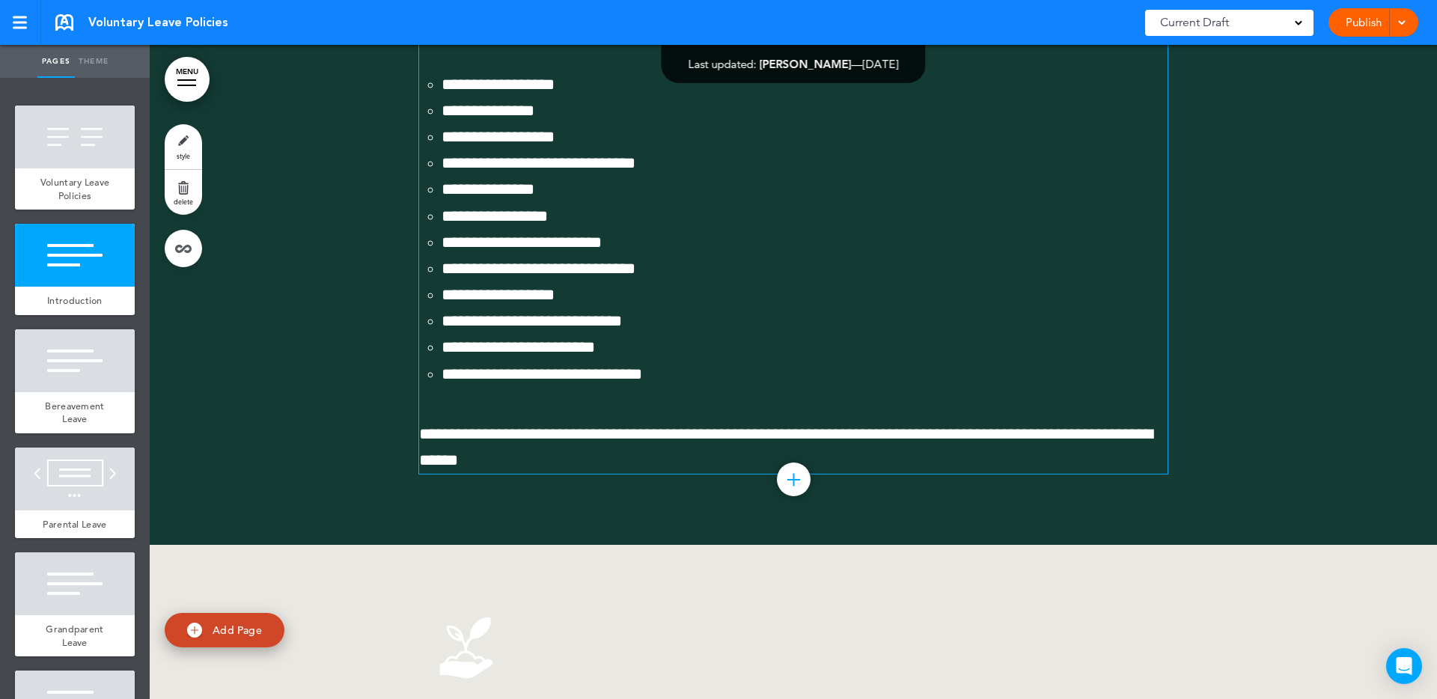
click at [670, 474] on p "**********" at bounding box center [793, 447] width 748 height 52
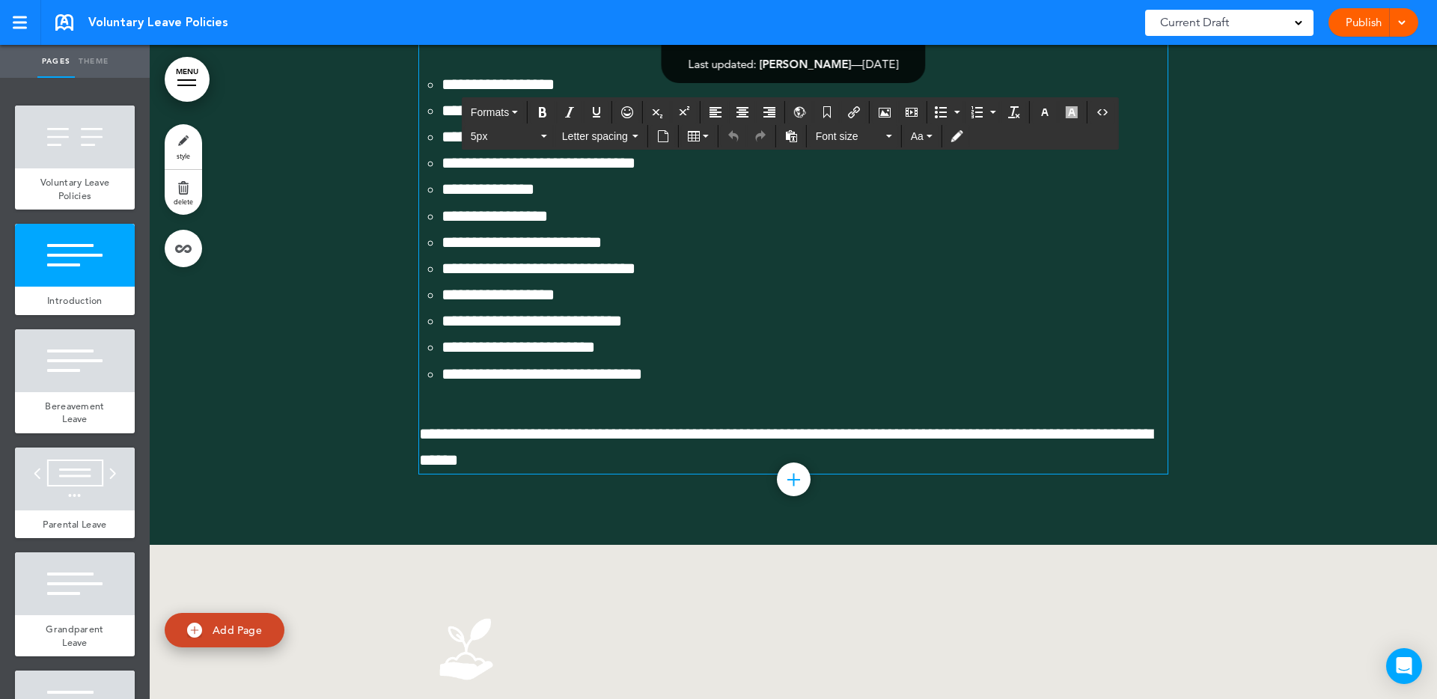
click at [423, 459] on span "**********" at bounding box center [786, 447] width 734 height 43
click at [588, 472] on p "**********" at bounding box center [793, 447] width 748 height 52
click at [419, 457] on span "**********" at bounding box center [786, 447] width 734 height 43
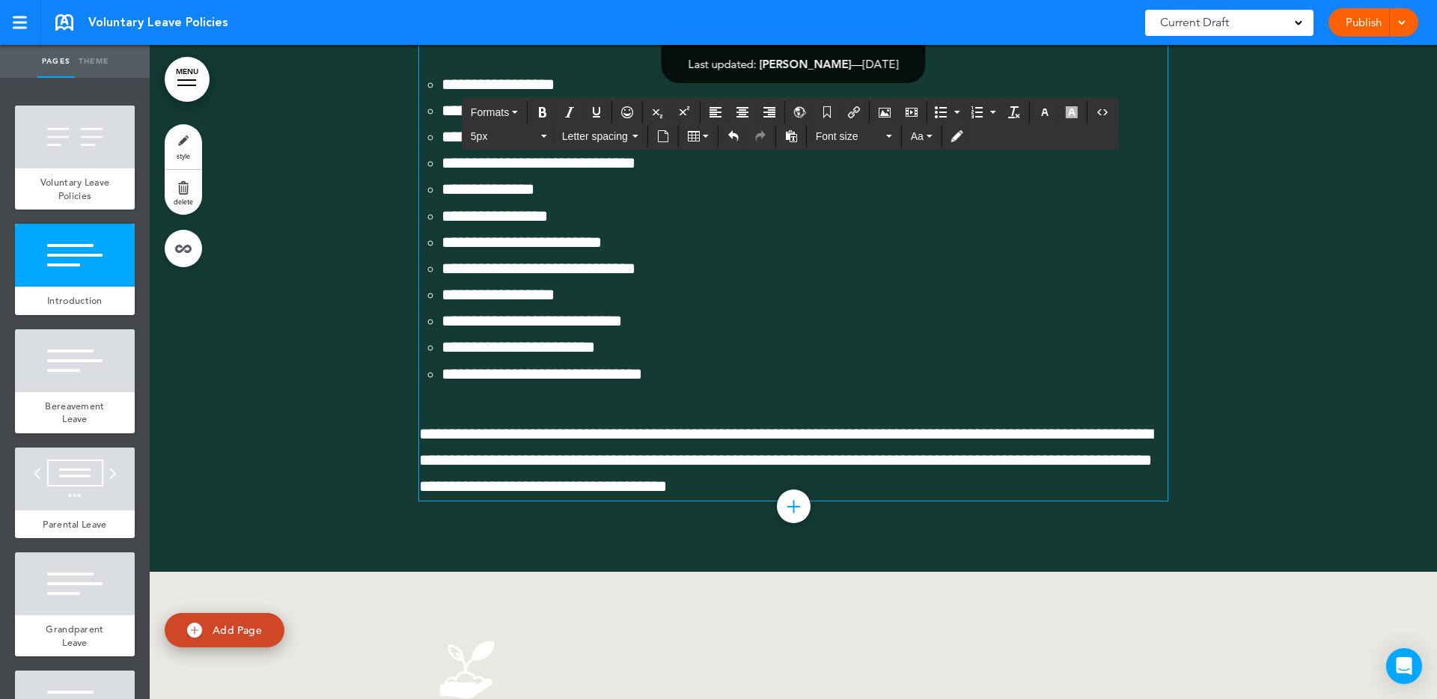
click at [1257, 349] on div at bounding box center [793, 153] width 1287 height 838
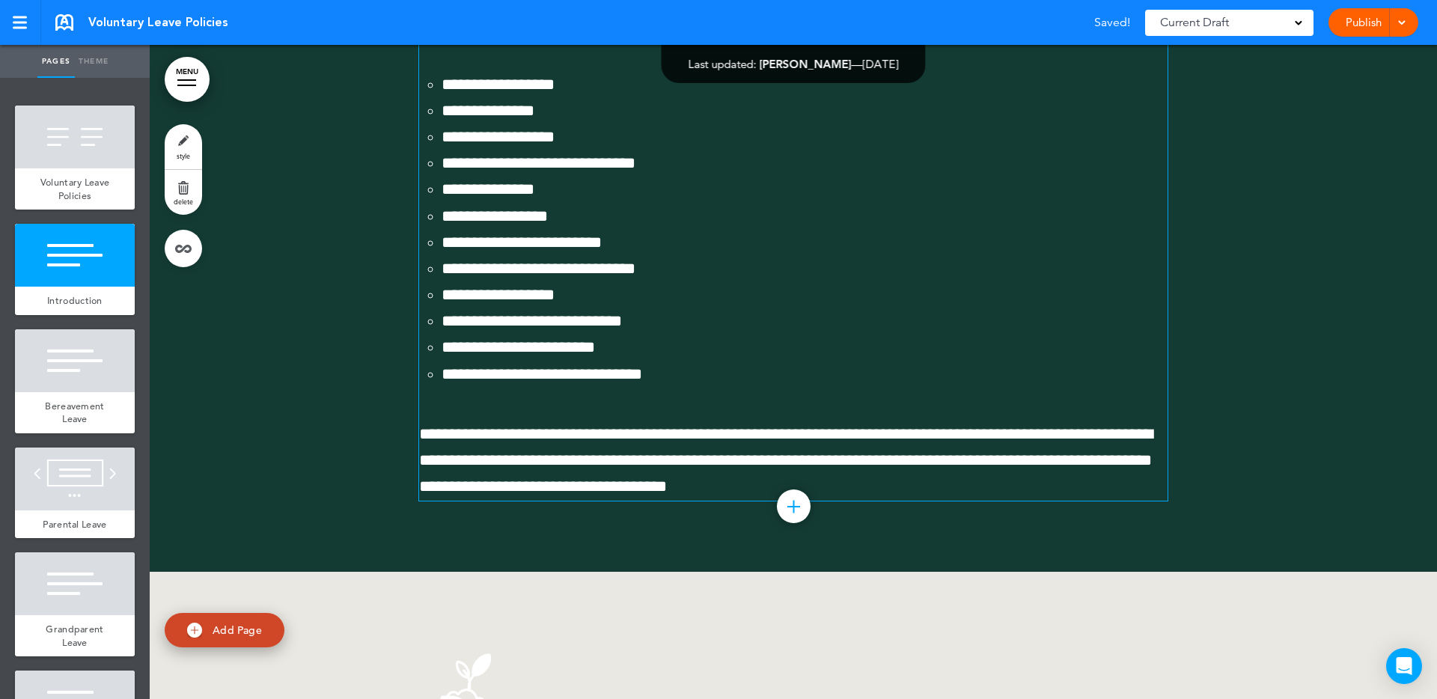
click at [747, 475] on p "**********" at bounding box center [793, 460] width 748 height 79
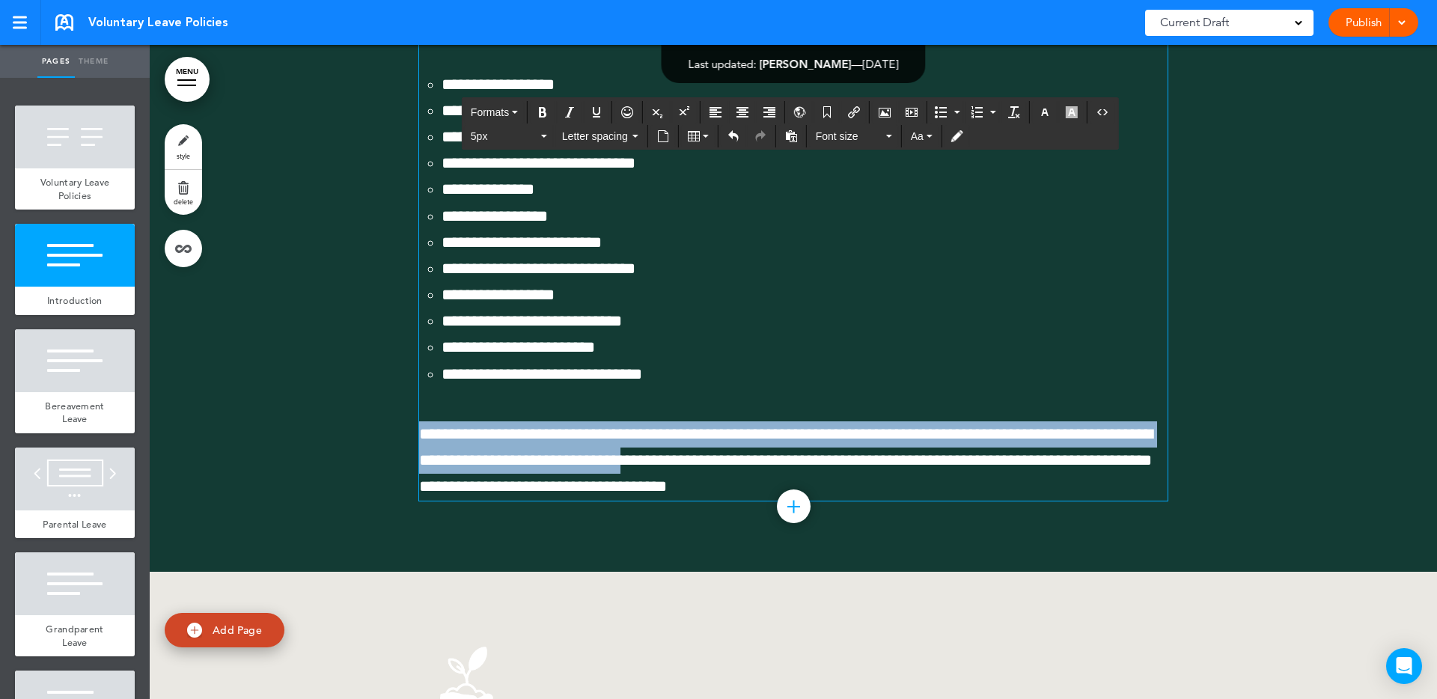
drag, startPoint x: 805, startPoint y: 487, endPoint x: 404, endPoint y: 453, distance: 402.6
click at [404, 453] on div "**********" at bounding box center [793, 153] width 1287 height 838
copy span "**********"
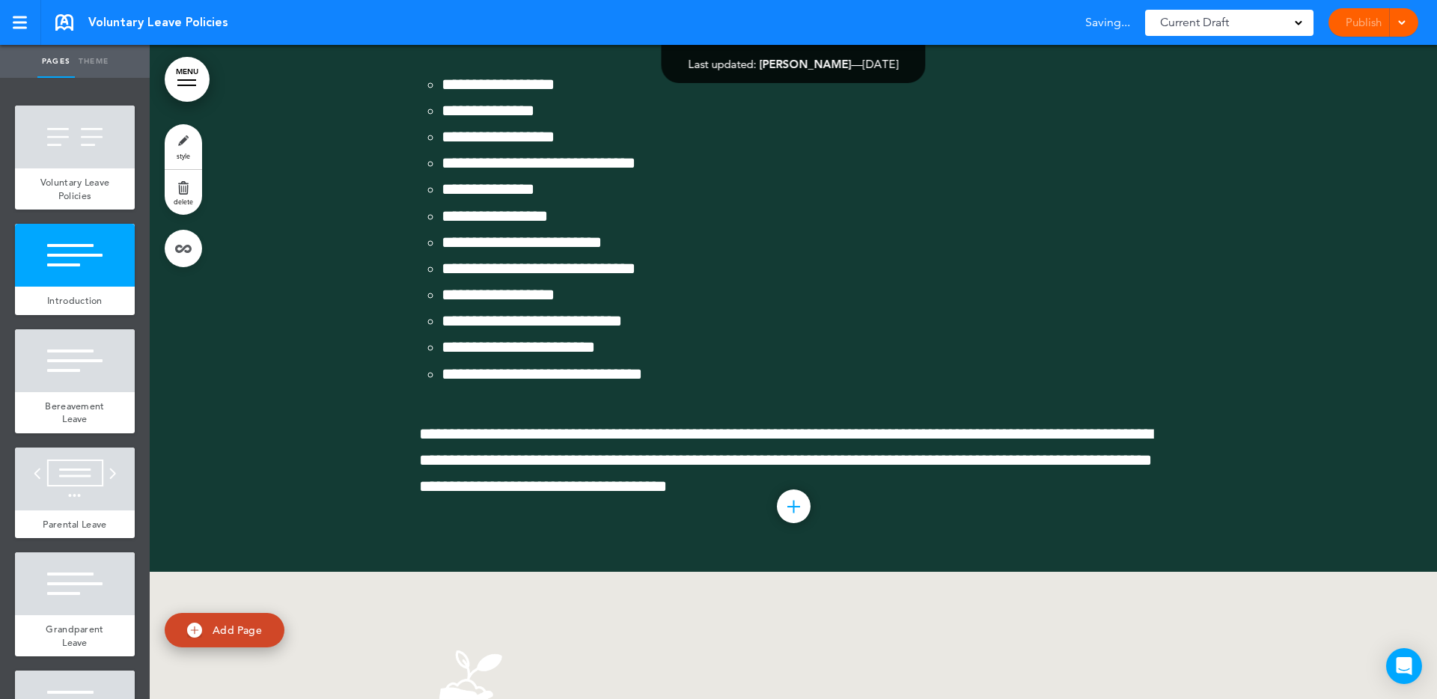
click at [343, 436] on div at bounding box center [793, 153] width 1287 height 838
click at [504, 466] on span "**********" at bounding box center [786, 460] width 734 height 69
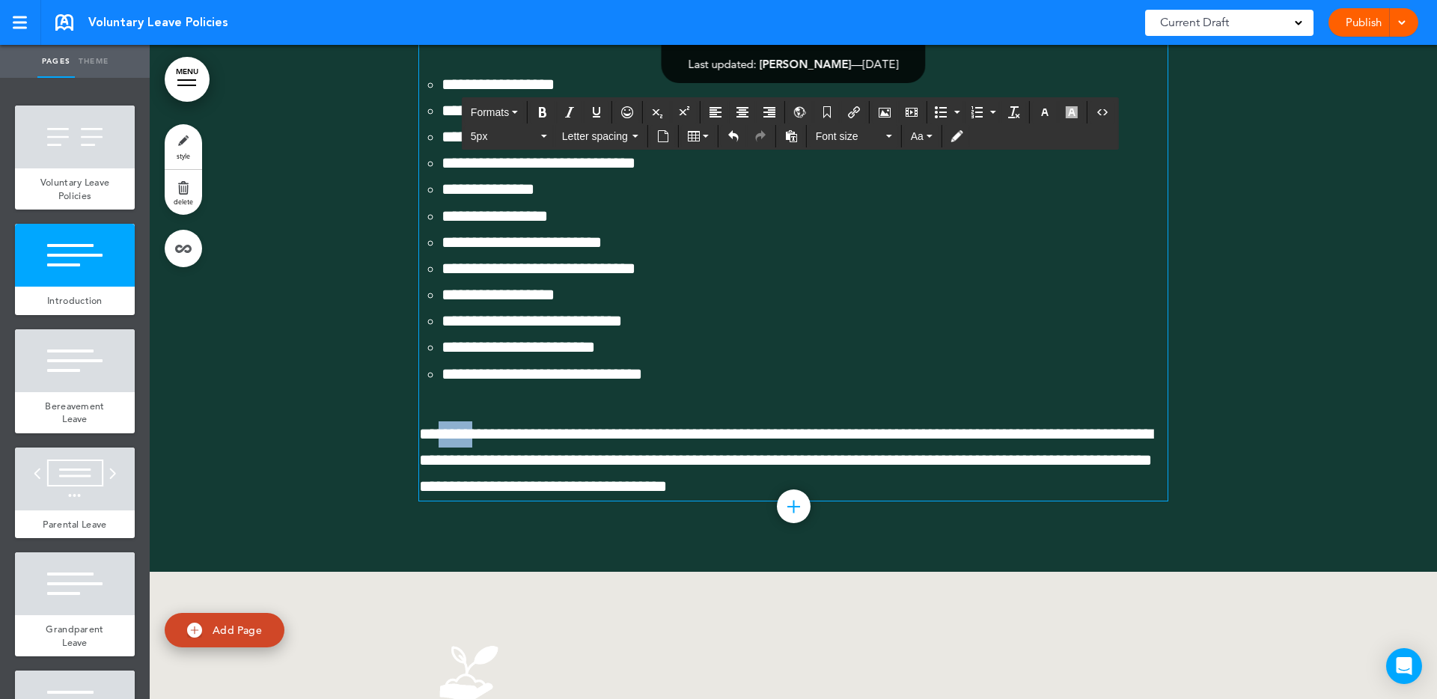
drag, startPoint x: 447, startPoint y: 457, endPoint x: 487, endPoint y: 455, distance: 40.4
click at [487, 455] on span "**********" at bounding box center [786, 460] width 734 height 69
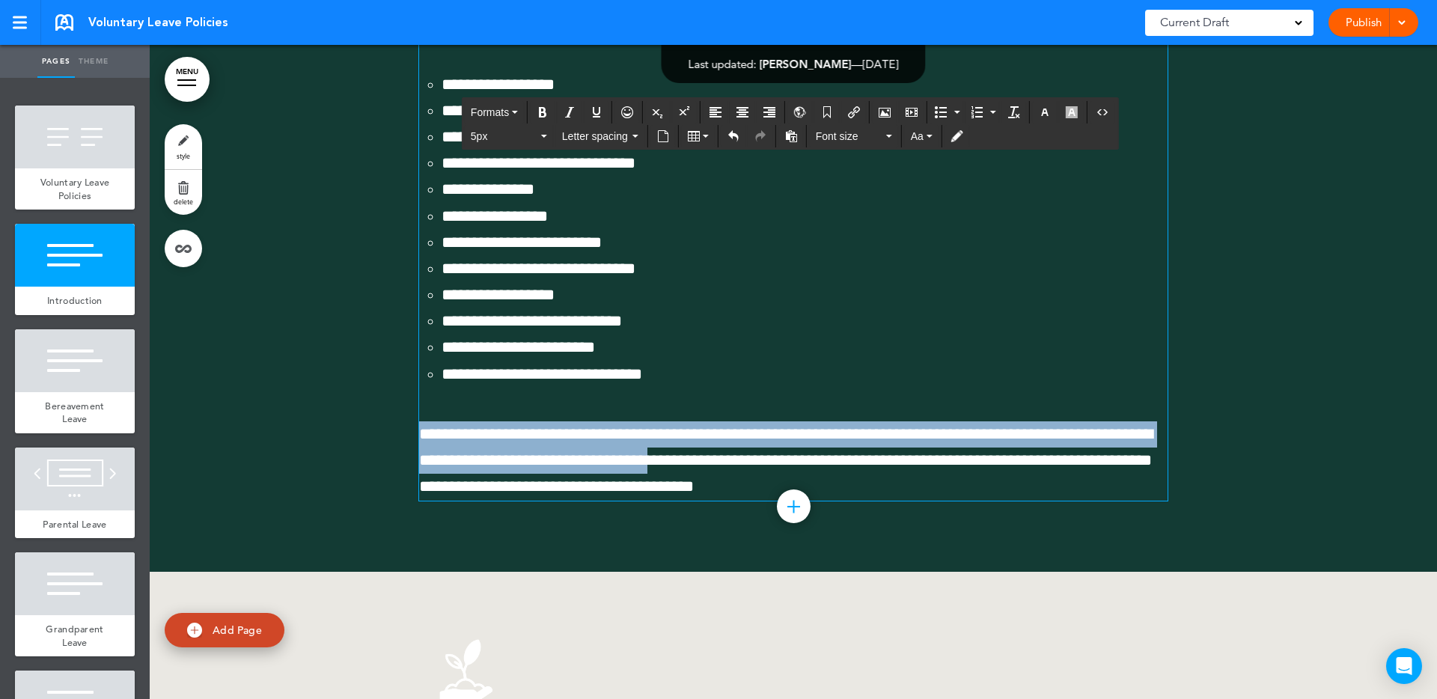
drag, startPoint x: 422, startPoint y: 457, endPoint x: 890, endPoint y: 482, distance: 468.5
click at [890, 482] on span "**********" at bounding box center [786, 460] width 734 height 69
copy span "**********"
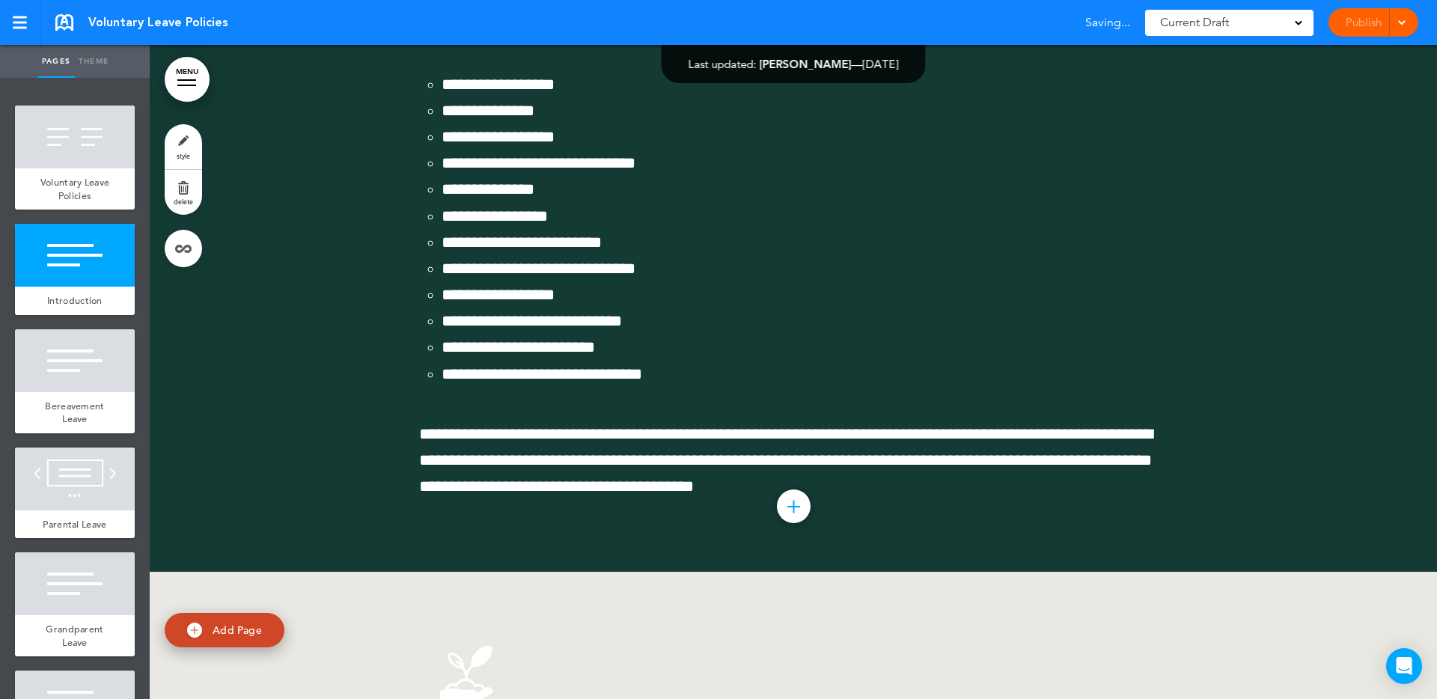
click at [1323, 328] on div at bounding box center [793, 153] width 1287 height 838
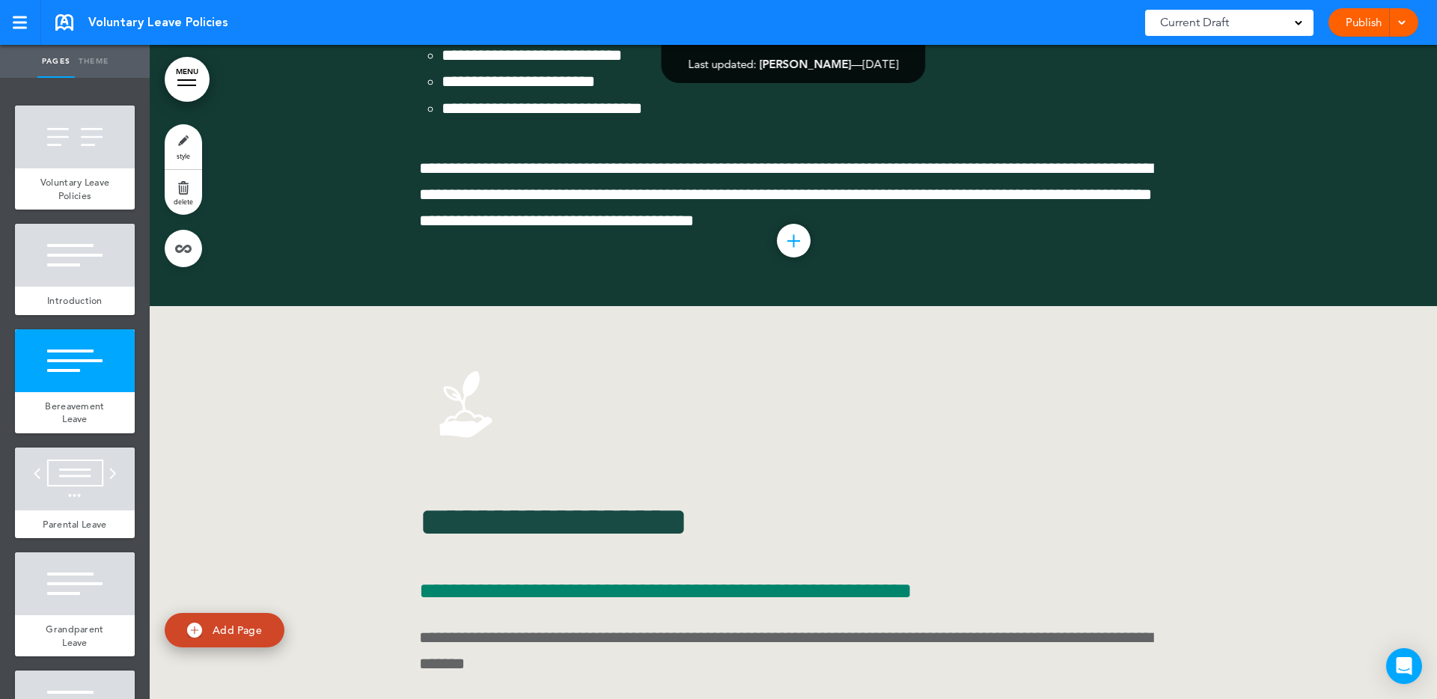
scroll to position [1052, 0]
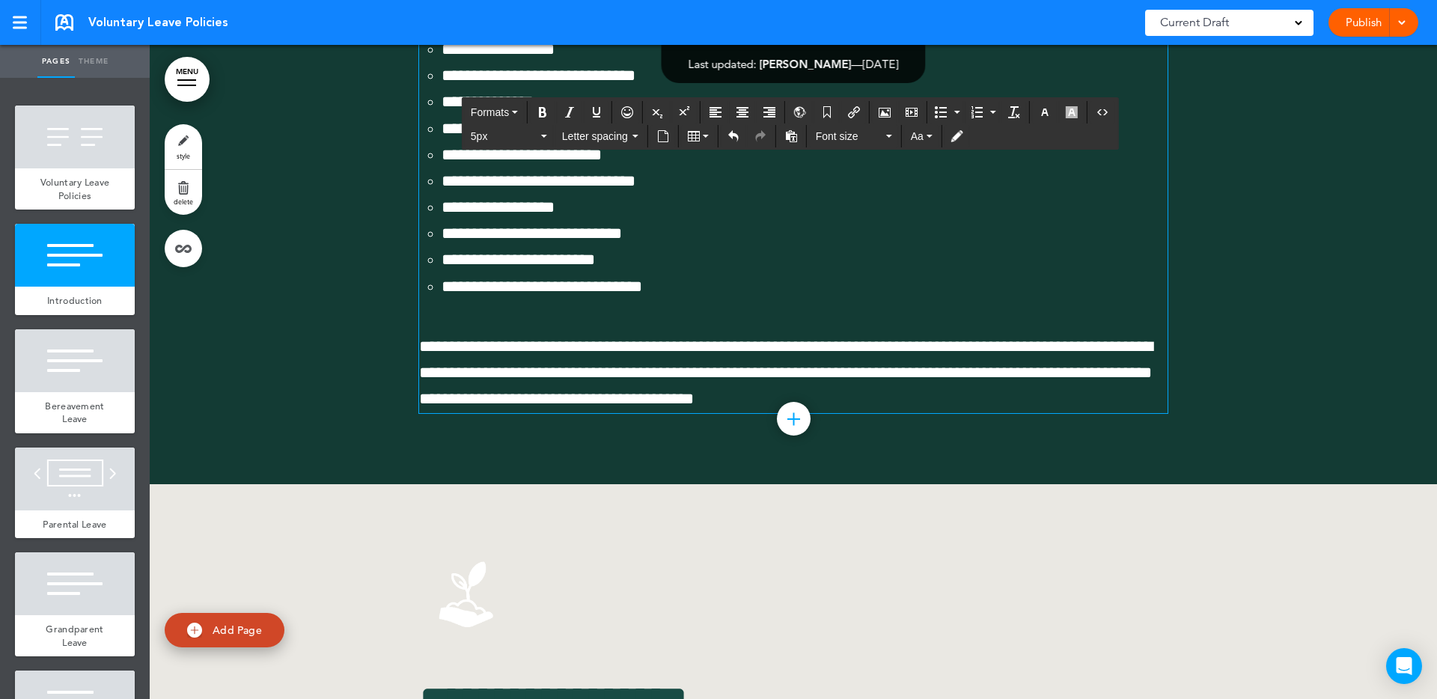
click at [734, 330] on p at bounding box center [793, 317] width 748 height 26
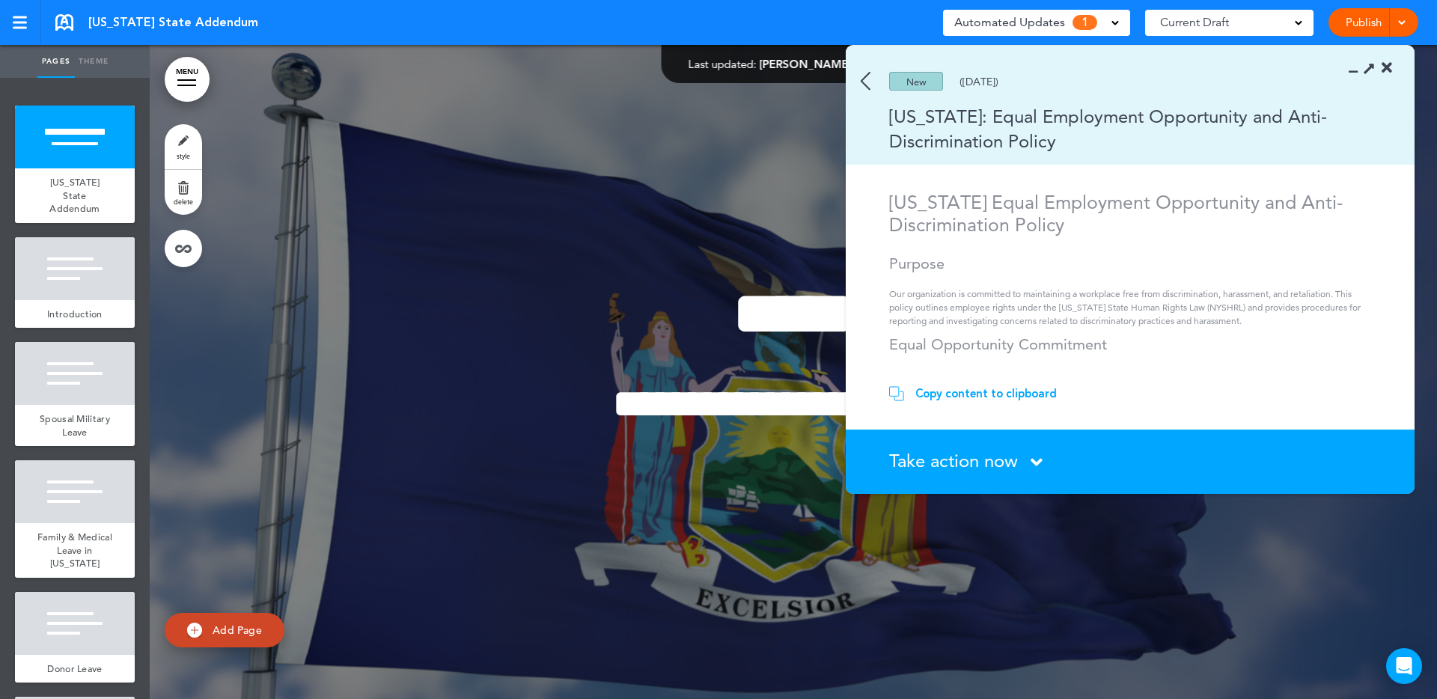
click at [1022, 458] on div "Take action now Click here to change the status" at bounding box center [1138, 461] width 499 height 19
click at [1371, 71] on icon at bounding box center [1370, 68] width 16 height 16
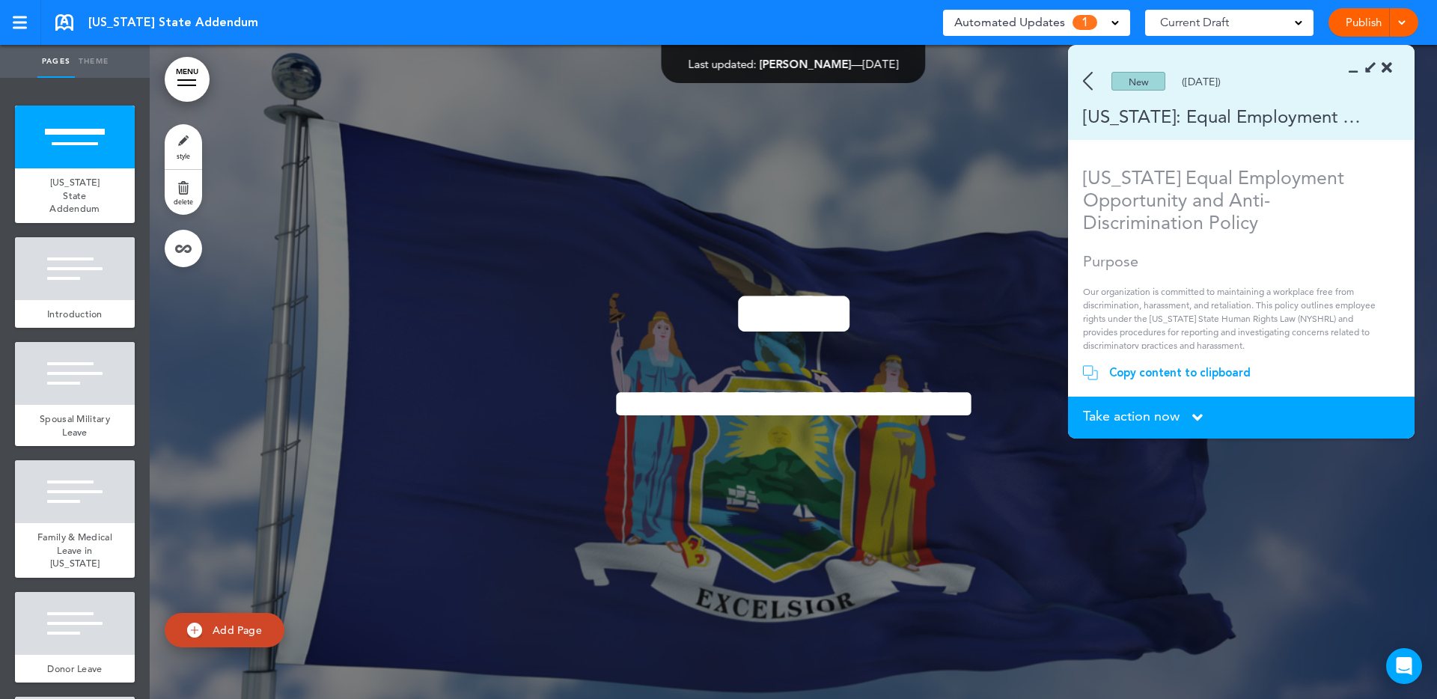
click at [1371, 71] on icon at bounding box center [1370, 68] width 16 height 16
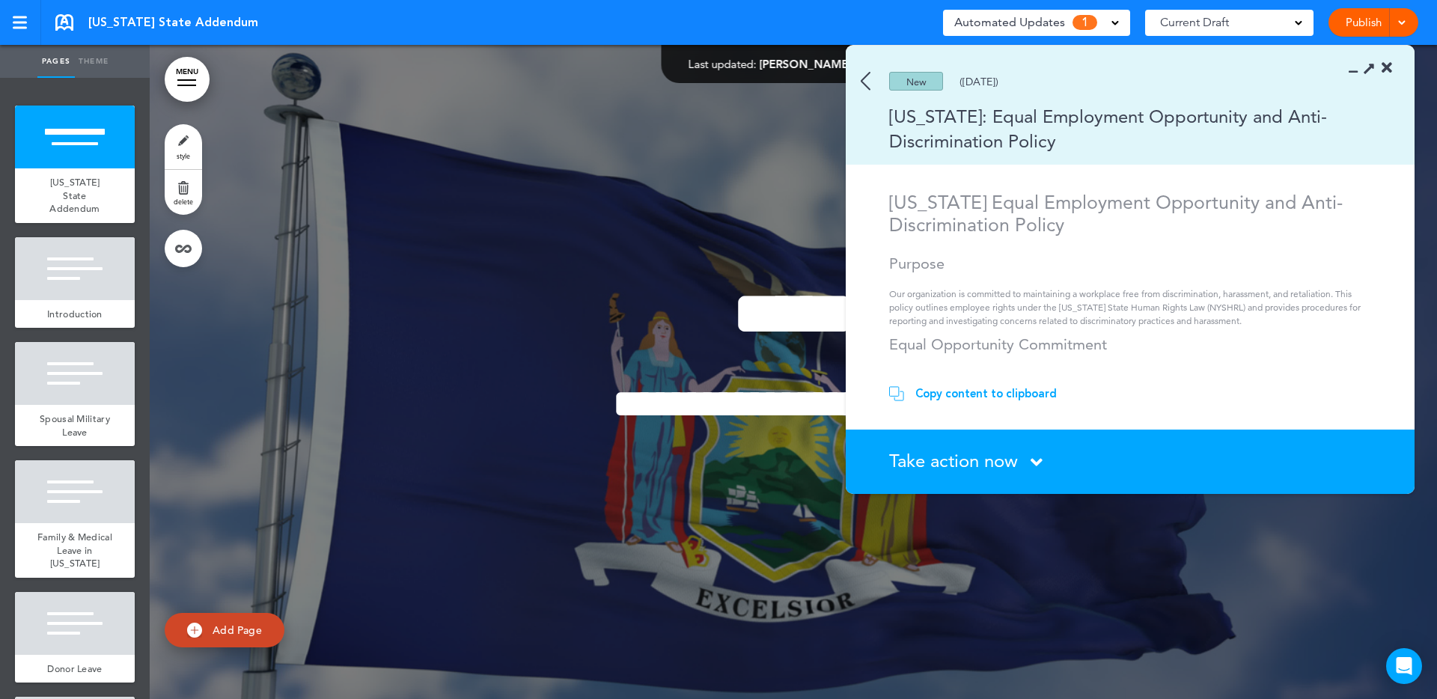
click at [867, 80] on img at bounding box center [866, 81] width 10 height 19
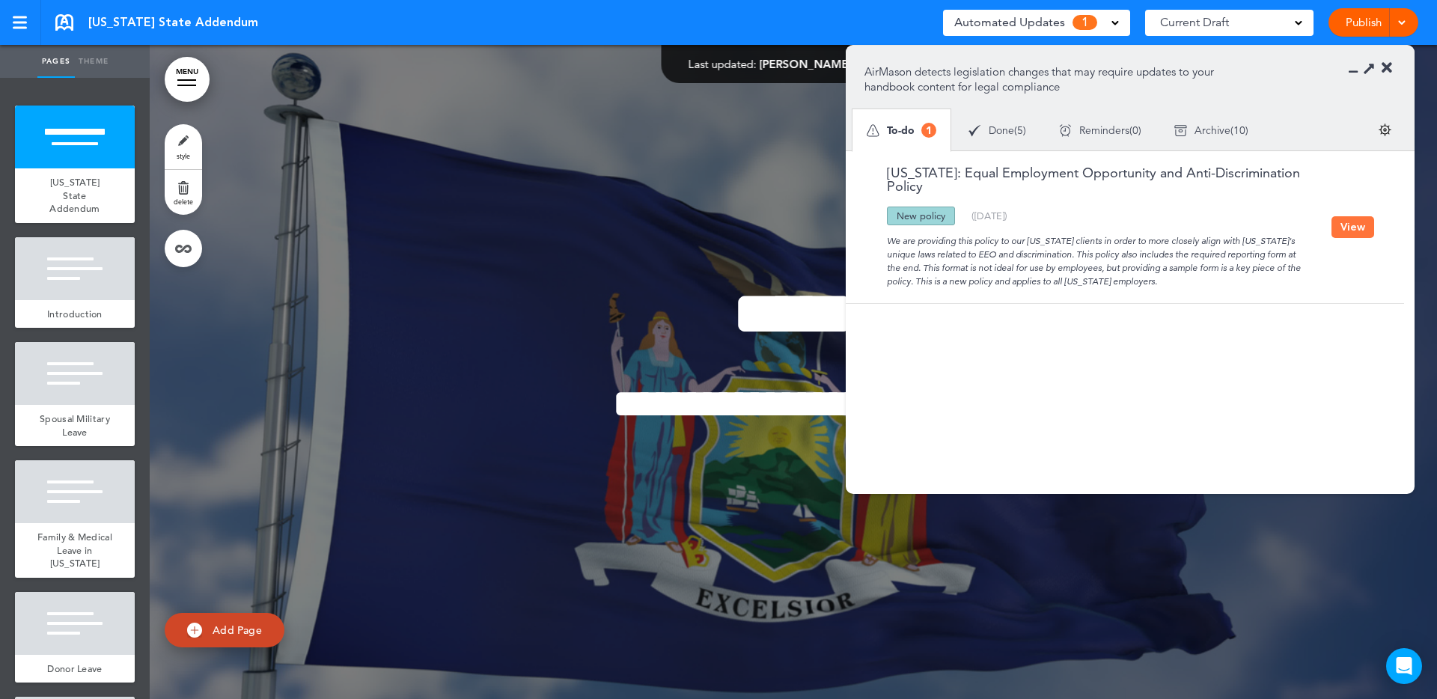
click at [1346, 224] on button "View" at bounding box center [1353, 227] width 43 height 22
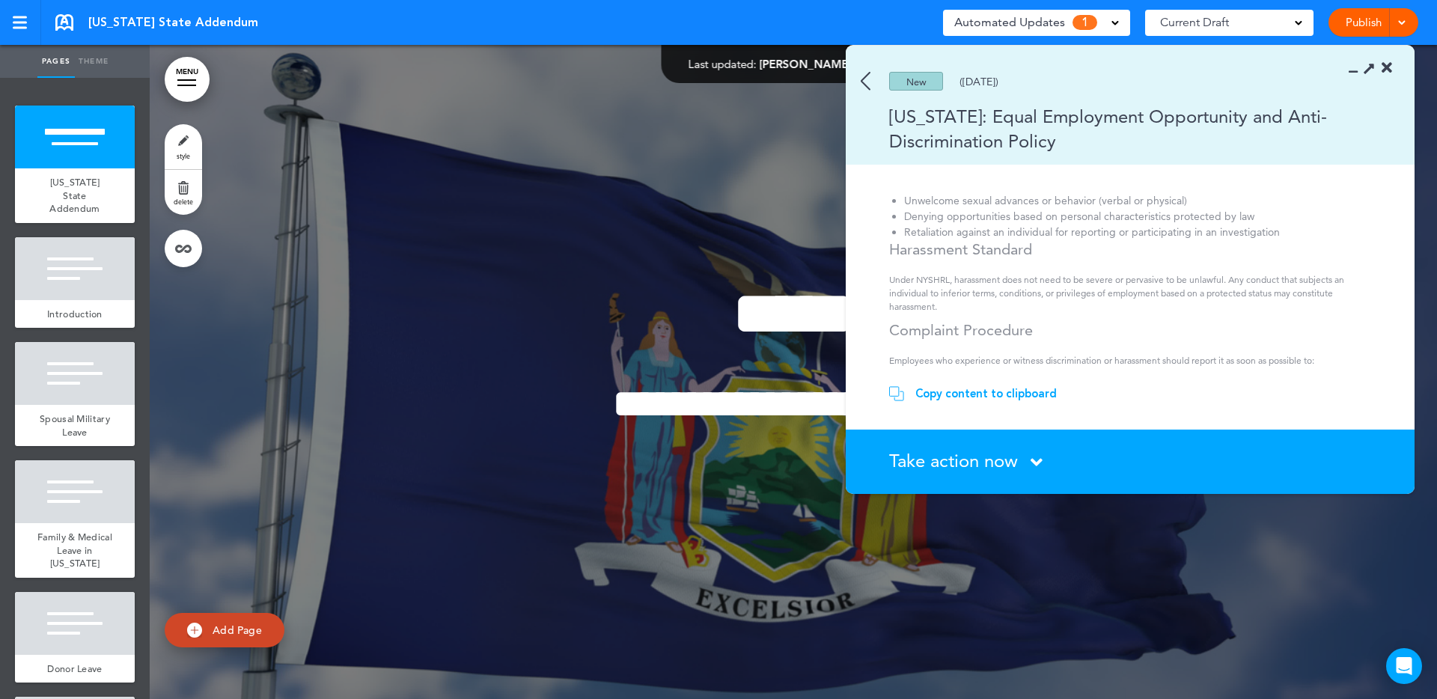
scroll to position [600, 0]
click at [957, 138] on div "New York: Equal Employment Opportunity and Anti-Discrimination Policy" at bounding box center [1108, 128] width 525 height 49
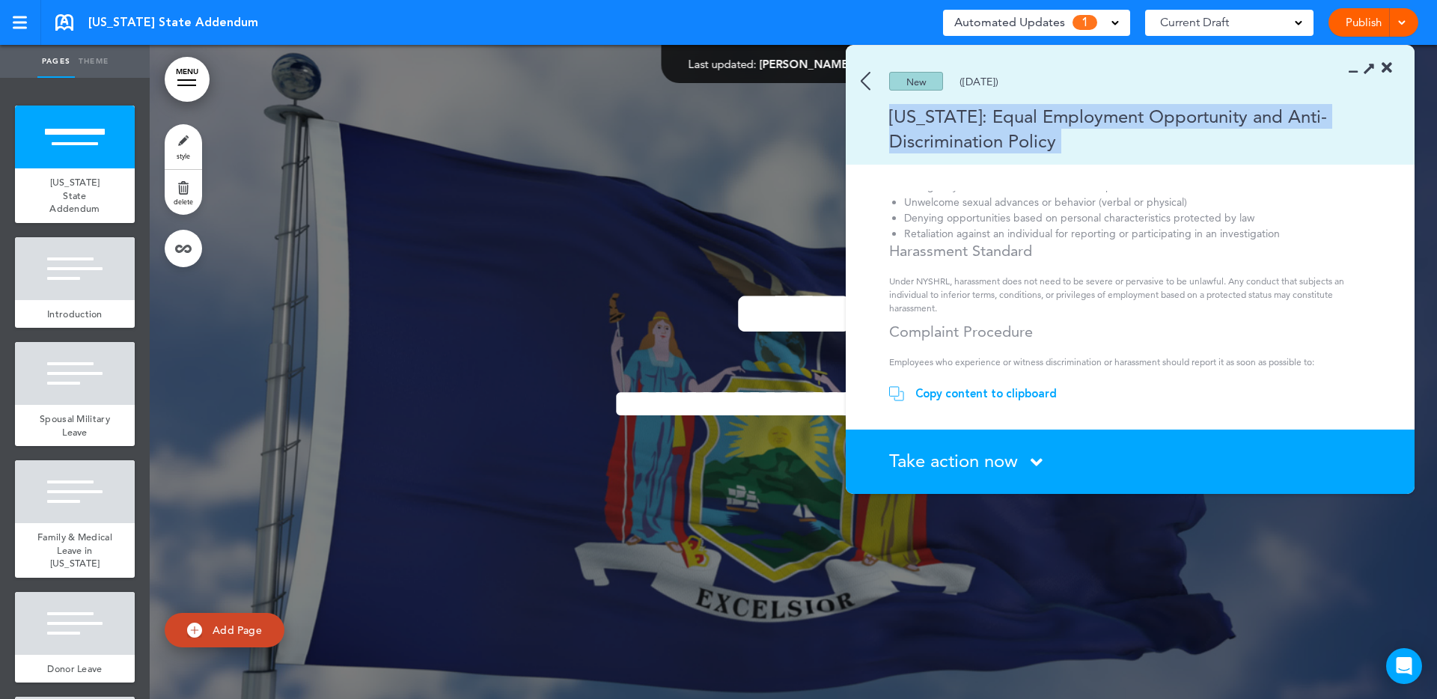
click at [957, 138] on div "New York: Equal Employment Opportunity and Anti-Discrimination Policy" at bounding box center [1108, 128] width 525 height 49
copy div "New York: Equal Employment Opportunity and Anti-Discrimination Policy"
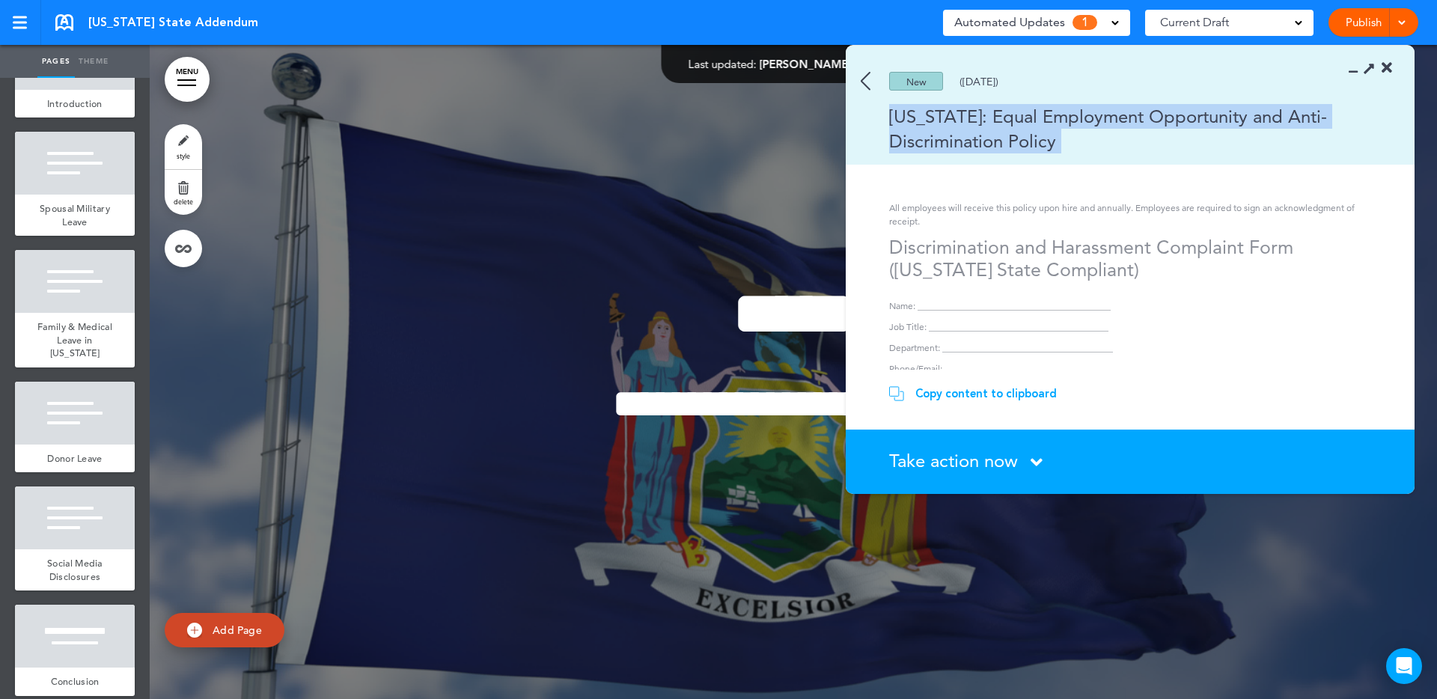
scroll to position [1180, 0]
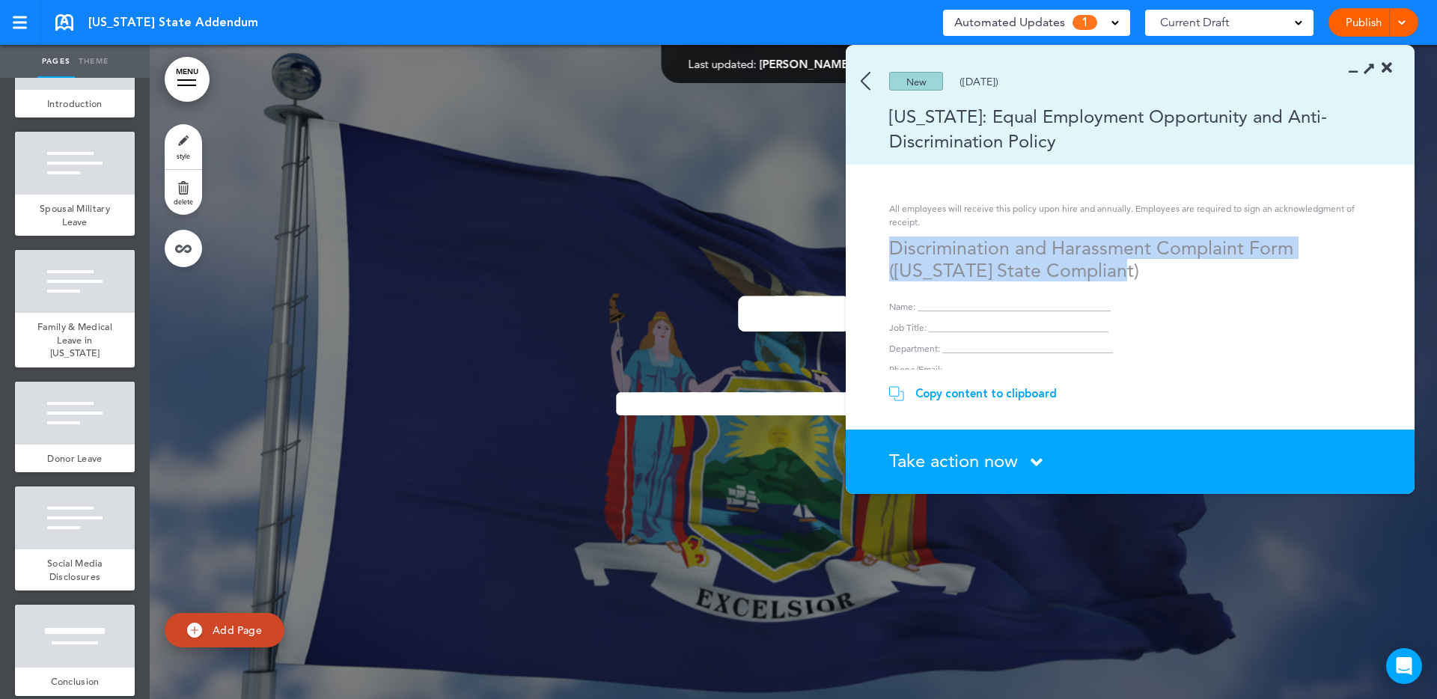
drag, startPoint x: 890, startPoint y: 226, endPoint x: 1099, endPoint y: 241, distance: 209.4
click at [1099, 241] on h1 "Discrimination and Harassment Complaint Form (New York State Compliant)" at bounding box center [1132, 259] width 487 height 45
copy h1 "Discrimination and Harassment Complaint Form (New York State Compliant)"
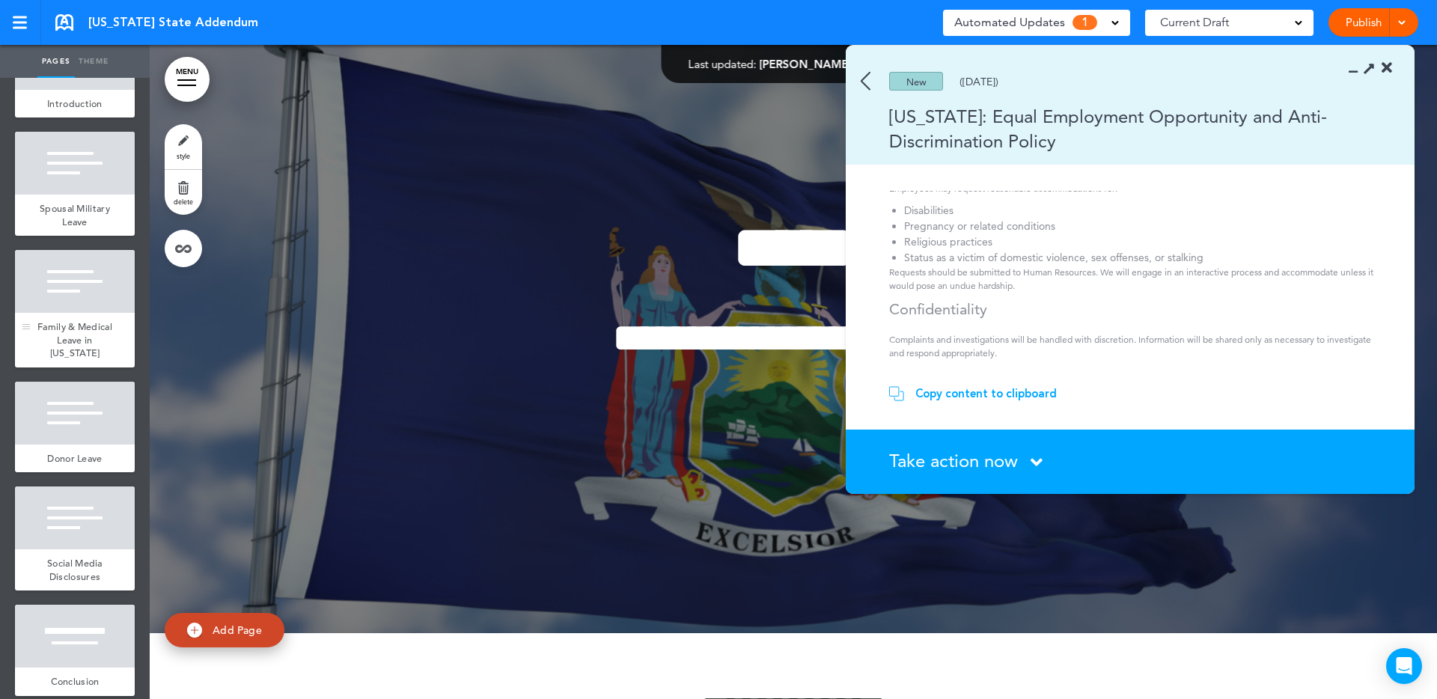
scroll to position [981, 0]
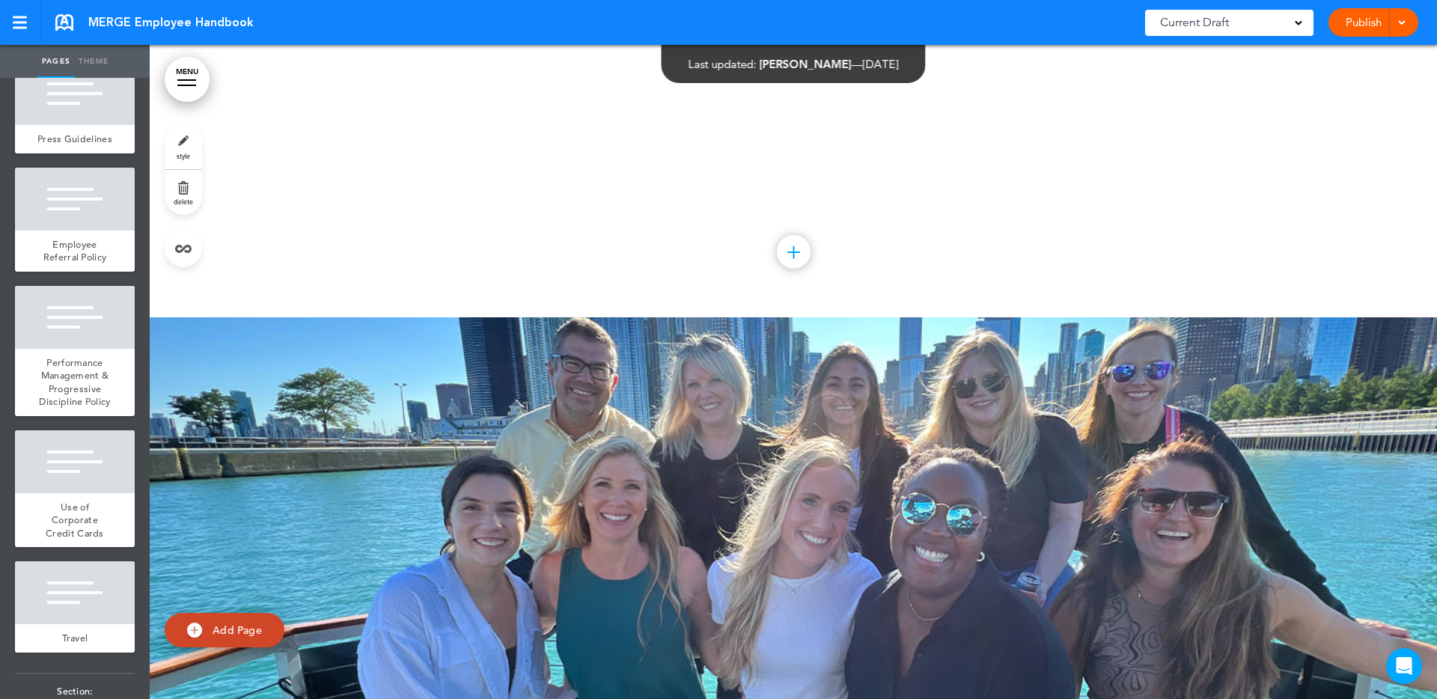
scroll to position [37260, 0]
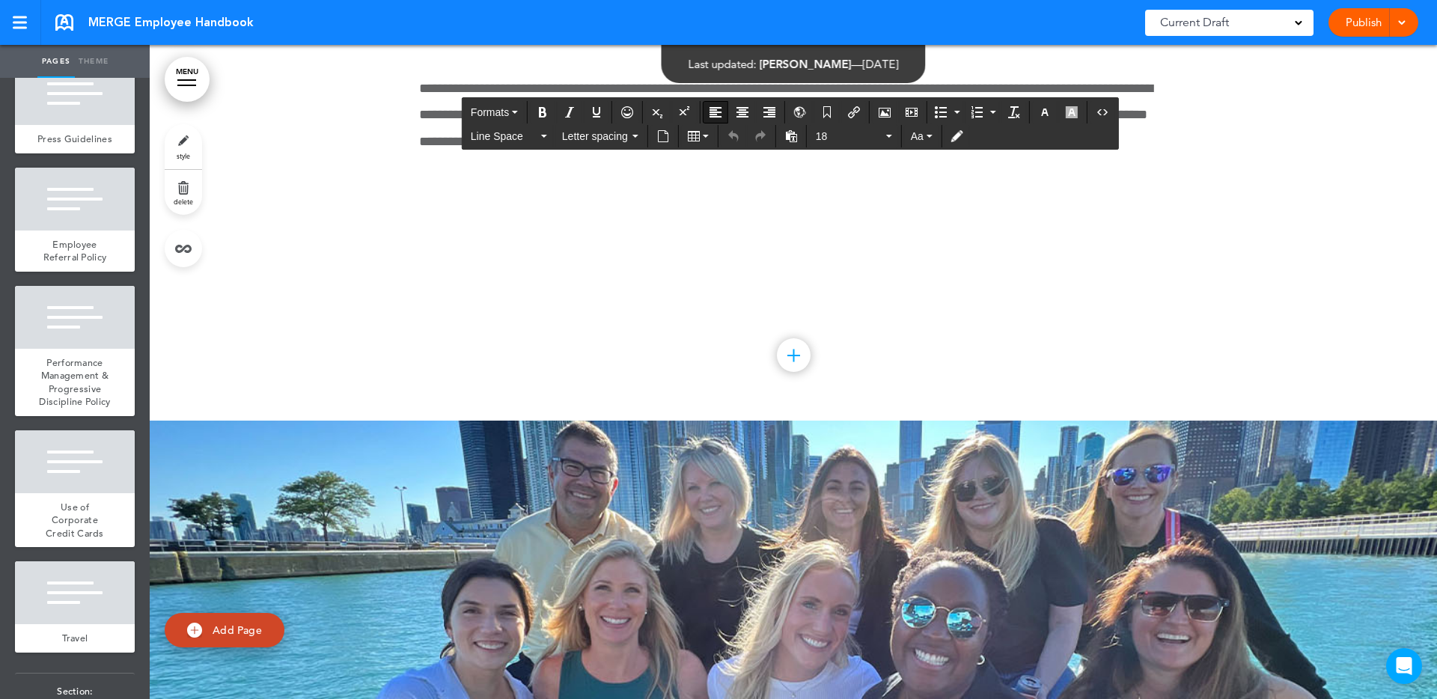
scroll to position [37149, 0]
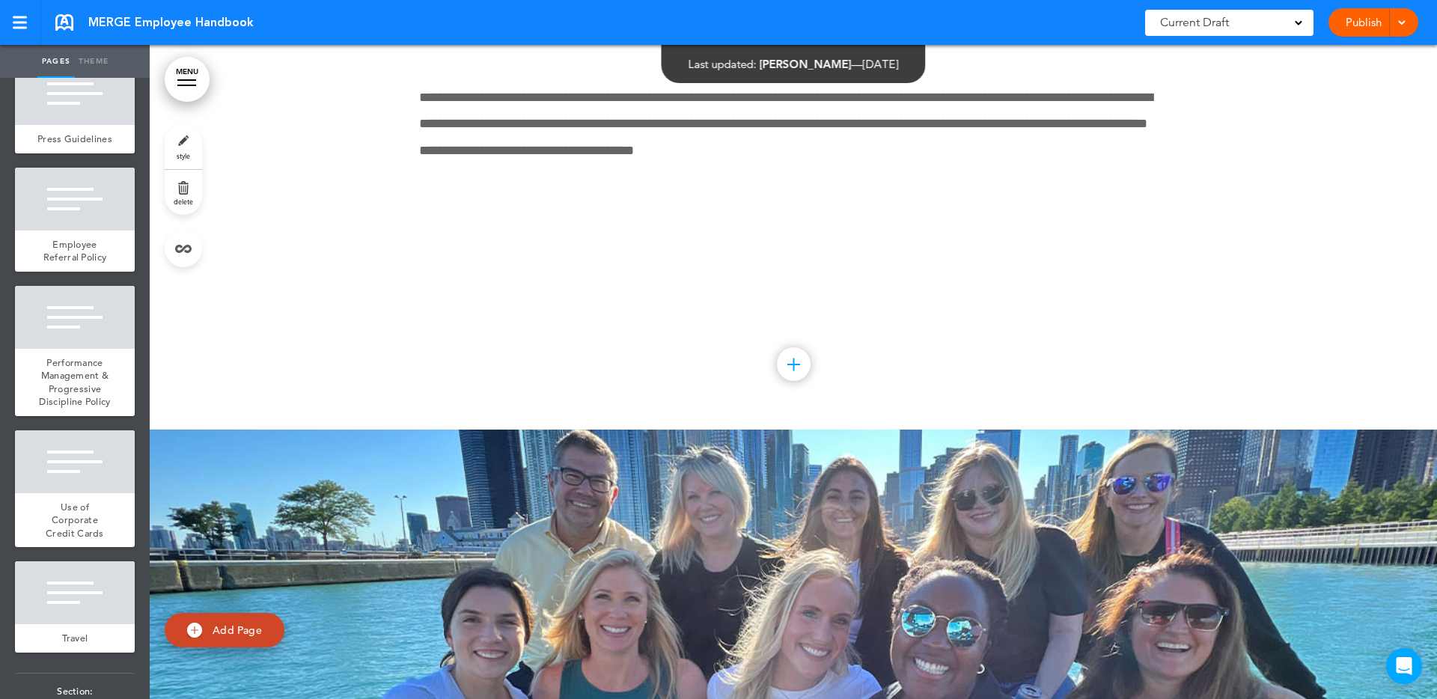
scroll to position [302, 0]
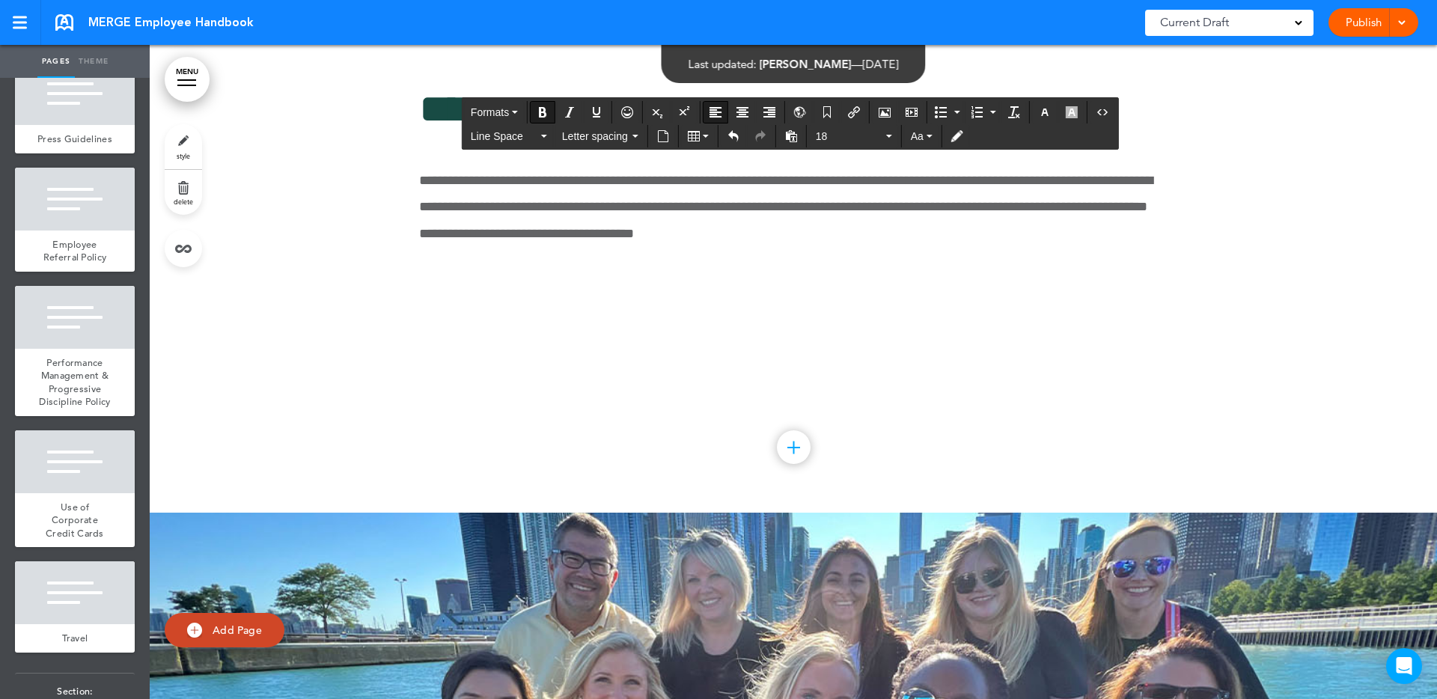
scroll to position [344, 0]
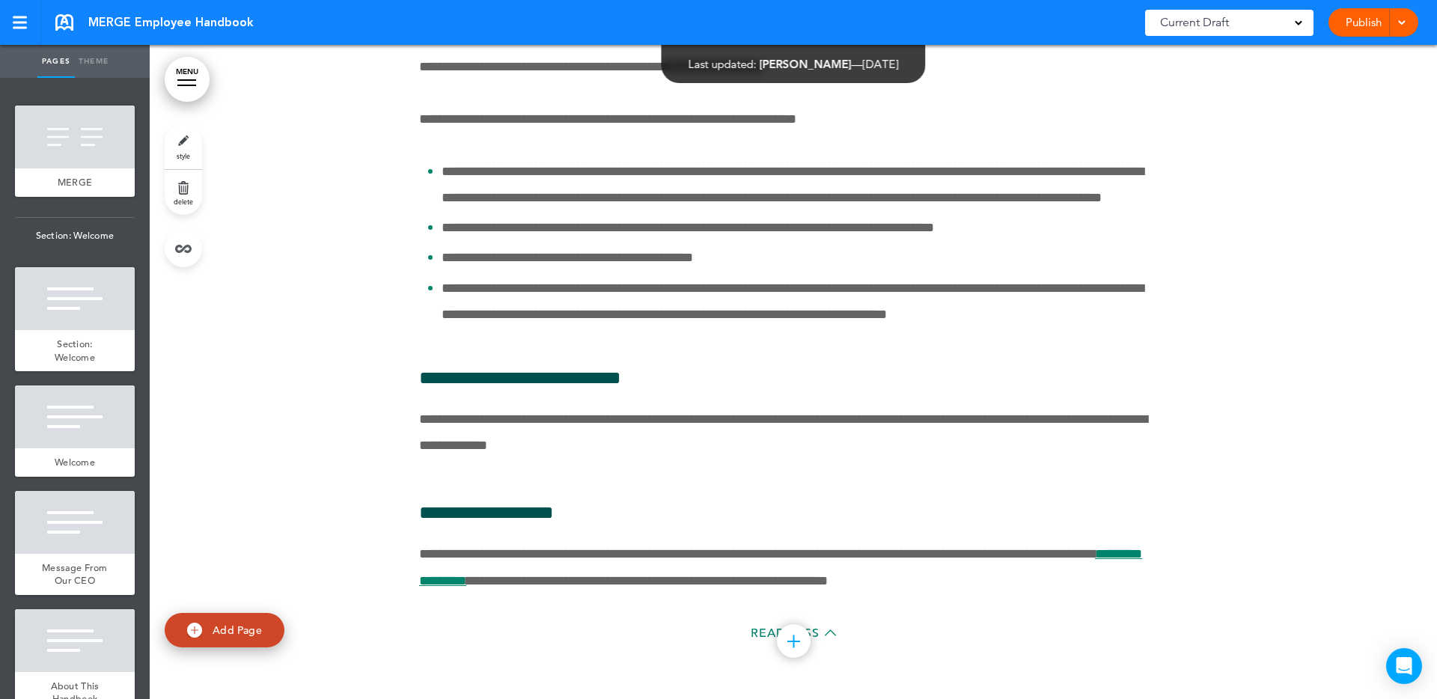
scroll to position [53797, 0]
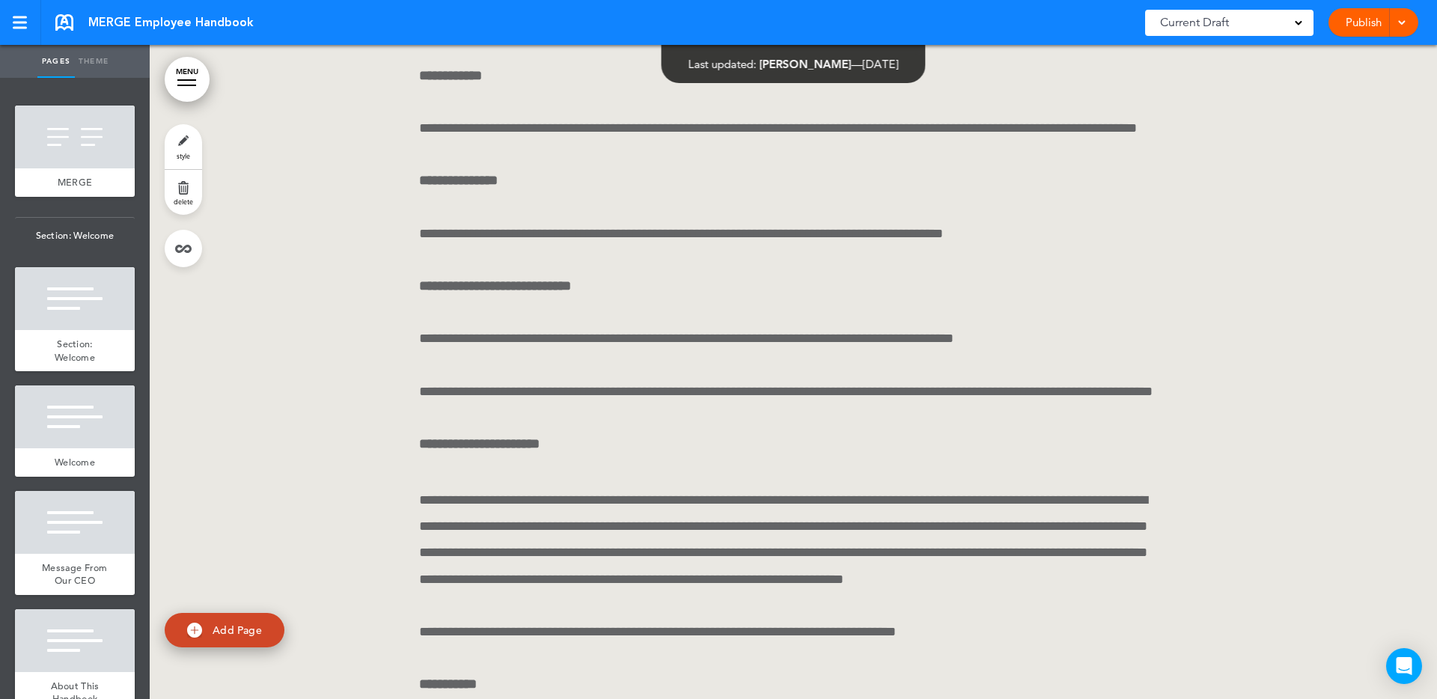
scroll to position [58009, 0]
